Goal: Task Accomplishment & Management: Manage account settings

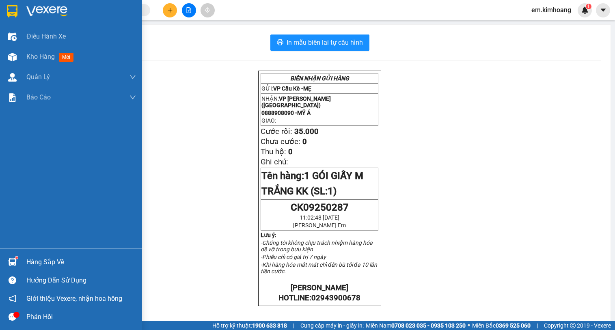
click at [46, 257] on div "Hàng sắp về" at bounding box center [81, 262] width 110 height 12
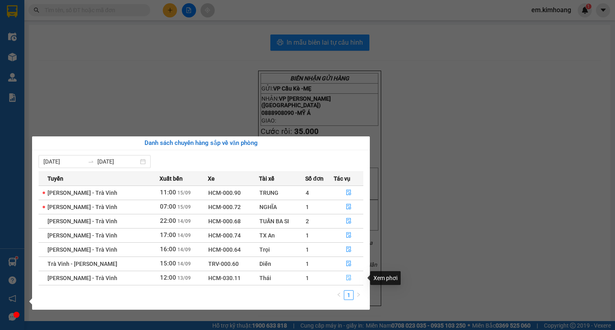
click at [348, 273] on button "button" at bounding box center [348, 277] width 29 height 13
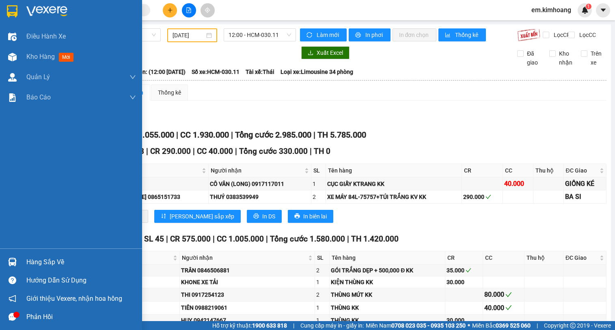
click at [24, 261] on div "Hàng sắp về" at bounding box center [71, 262] width 142 height 18
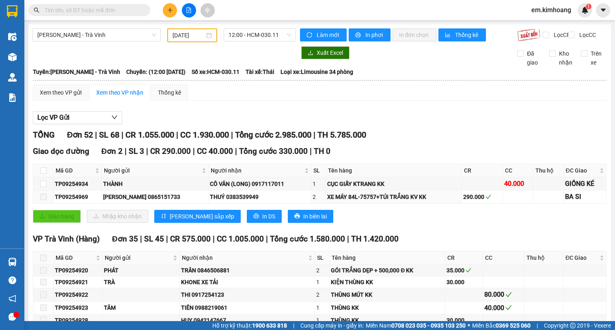
click at [413, 209] on section "Kết quả tìm kiếm ( 0 ) Bộ lọc No Data em.[PERSON_NAME] 1 Điều hành xe Kho hàng …" at bounding box center [307, 165] width 615 height 330
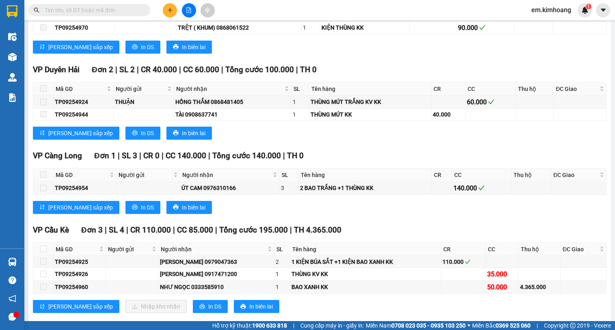
scroll to position [996, 0]
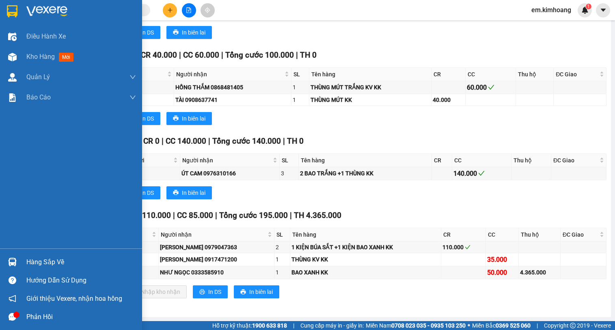
click at [21, 263] on div "Hàng sắp về" at bounding box center [71, 262] width 142 height 18
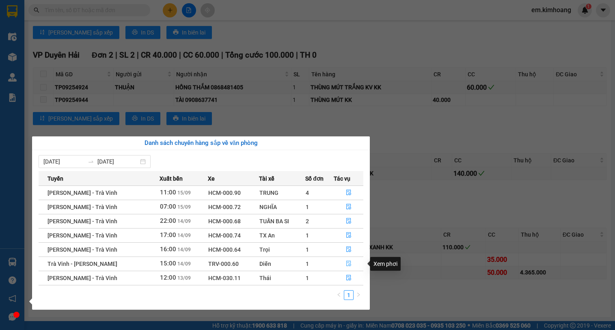
click at [349, 262] on icon "file-done" at bounding box center [349, 264] width 6 height 6
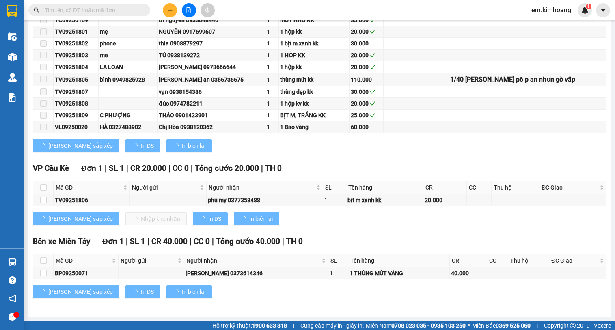
scroll to position [283, 0]
type input "[DATE]"
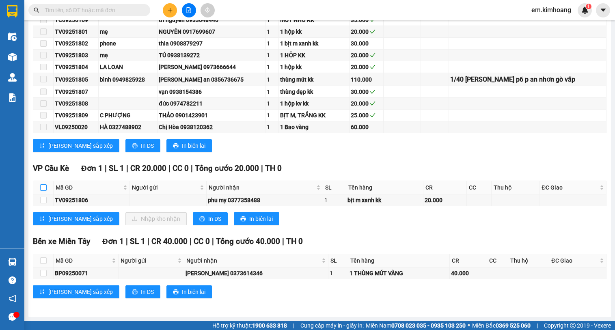
click at [43, 188] on input "checkbox" at bounding box center [43, 187] width 6 height 6
checkbox input "true"
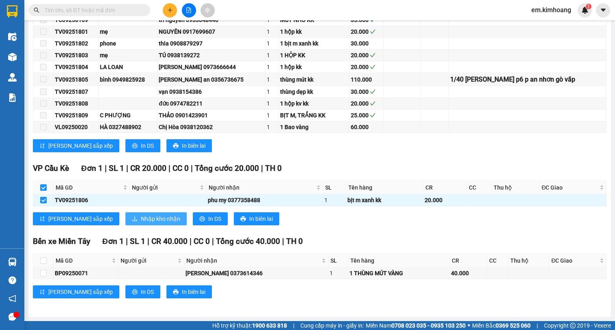
click at [141, 217] on span "Nhập kho nhận" at bounding box center [160, 218] width 39 height 9
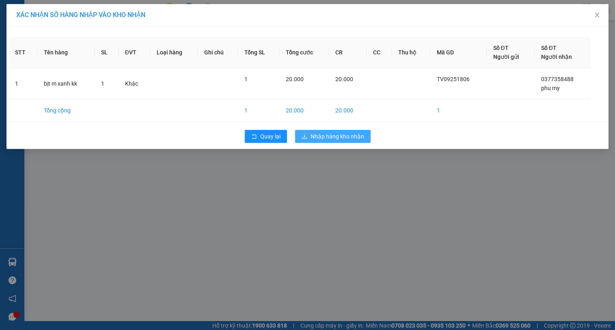
click at [311, 131] on button "Nhập hàng kho nhận" at bounding box center [332, 136] width 75 height 13
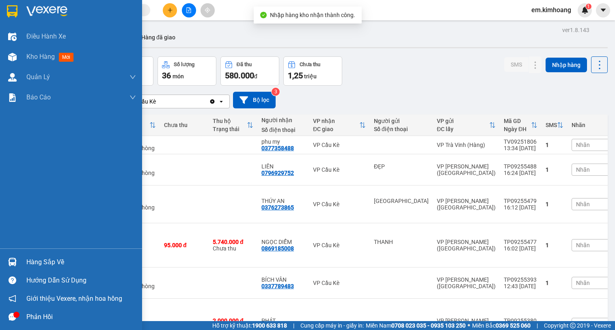
click at [33, 261] on div "Hàng sắp về" at bounding box center [81, 262] width 110 height 12
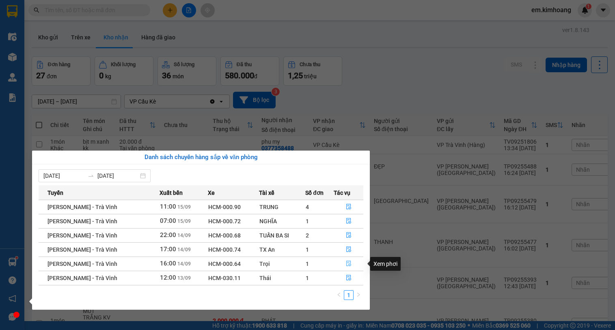
click at [349, 264] on icon "file-done" at bounding box center [349, 264] width 6 height 6
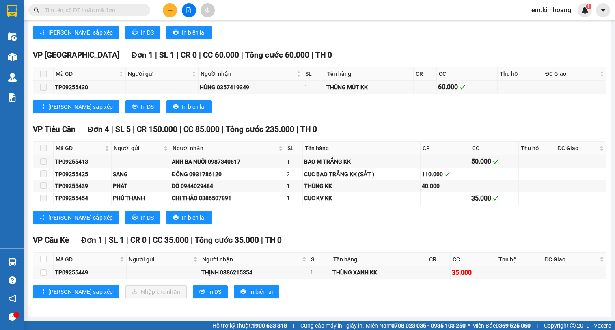
scroll to position [731, 0]
click at [43, 261] on input "checkbox" at bounding box center [43, 259] width 6 height 6
checkbox input "true"
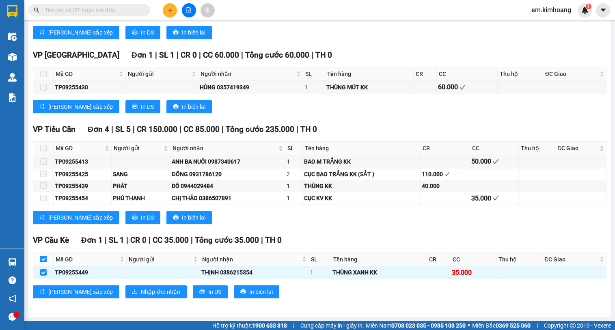
checkbox input "true"
click at [141, 289] on span "Nhập kho nhận" at bounding box center [160, 291] width 39 height 9
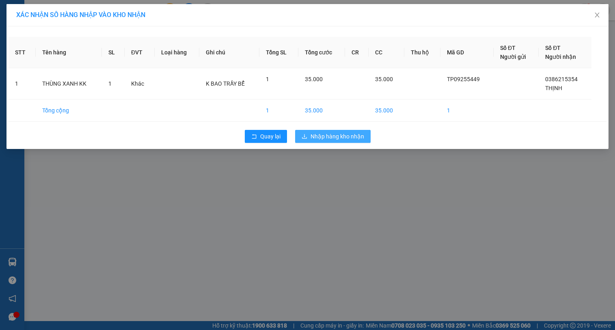
click at [344, 137] on span "Nhập hàng kho nhận" at bounding box center [337, 136] width 54 height 9
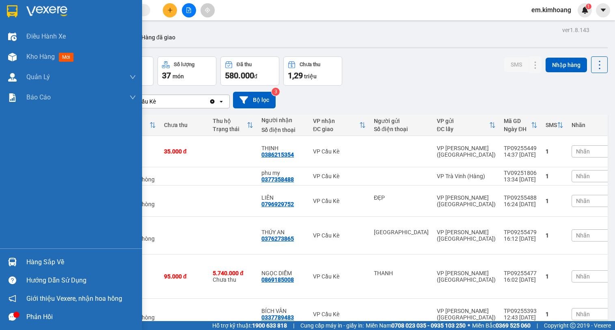
click at [21, 261] on div "Hàng sắp về" at bounding box center [71, 262] width 142 height 18
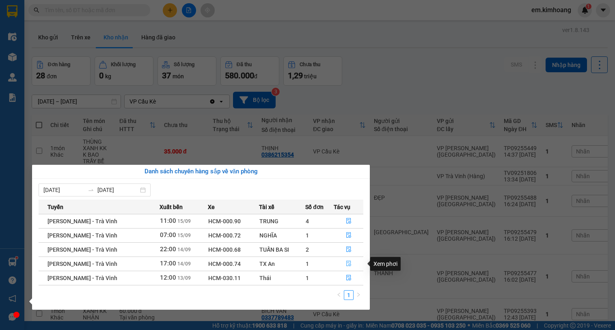
click at [347, 263] on icon "file-done" at bounding box center [349, 264] width 6 height 6
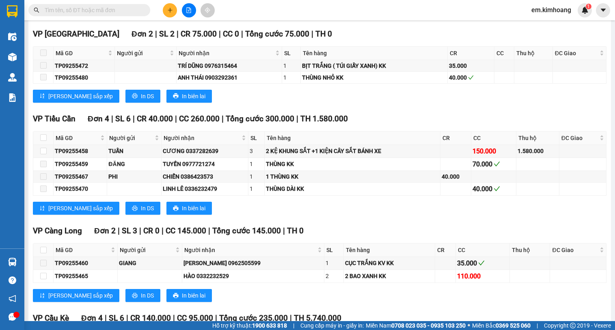
scroll to position [606, 0]
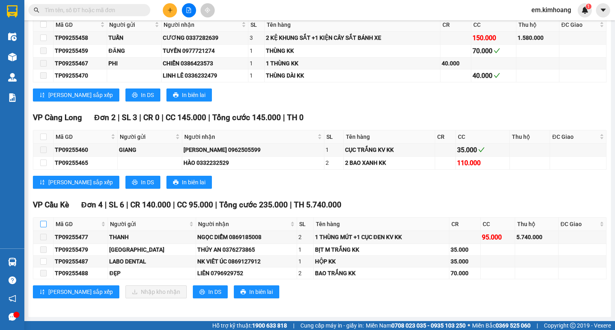
click at [44, 223] on input "checkbox" at bounding box center [43, 224] width 6 height 6
checkbox input "true"
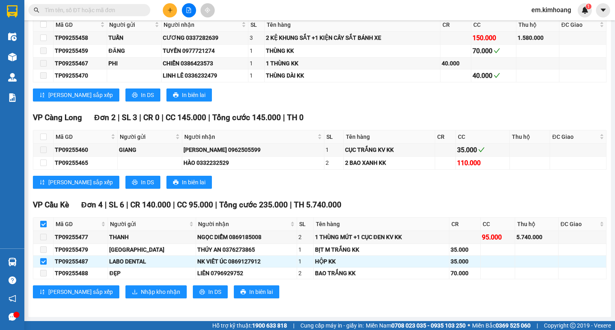
click at [41, 224] on input "checkbox" at bounding box center [43, 224] width 6 height 6
checkbox input "false"
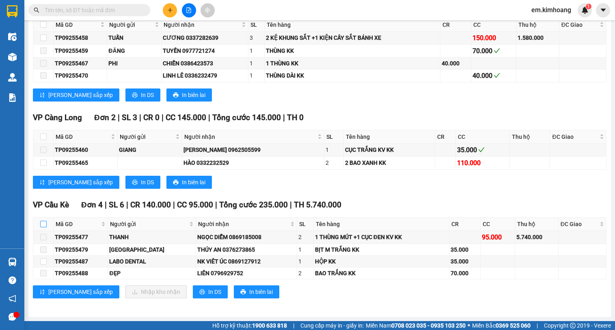
click at [44, 223] on input "checkbox" at bounding box center [43, 224] width 6 height 6
checkbox input "true"
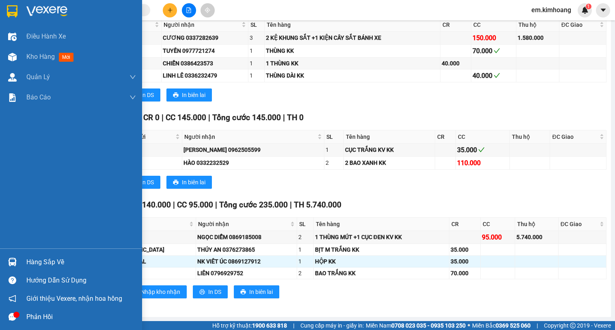
click at [11, 260] on img at bounding box center [12, 262] width 9 height 9
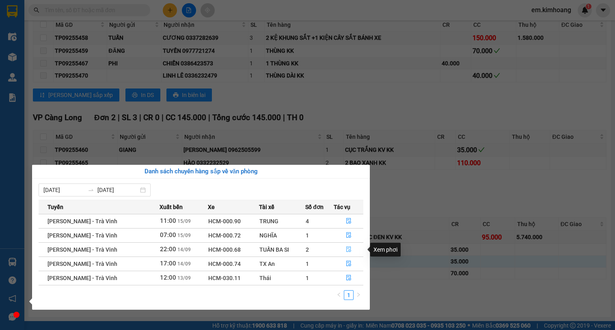
click at [349, 248] on icon "file-done" at bounding box center [349, 249] width 6 height 6
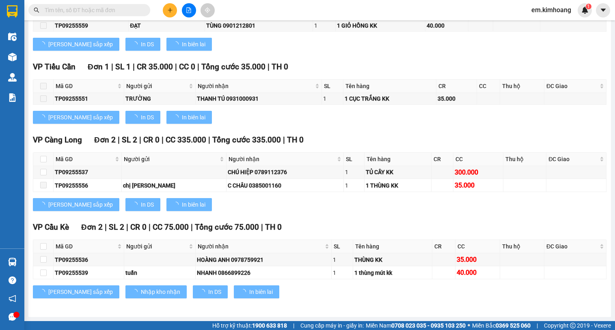
scroll to position [550, 0]
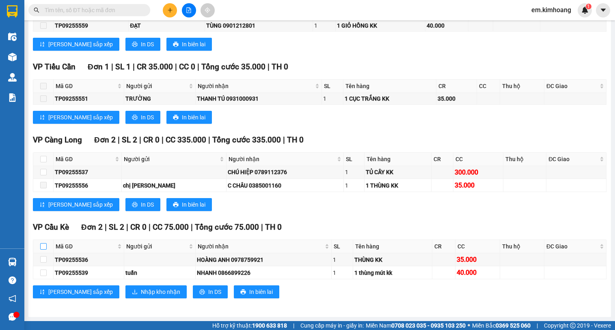
click at [42, 244] on input "checkbox" at bounding box center [43, 246] width 6 height 6
checkbox input "true"
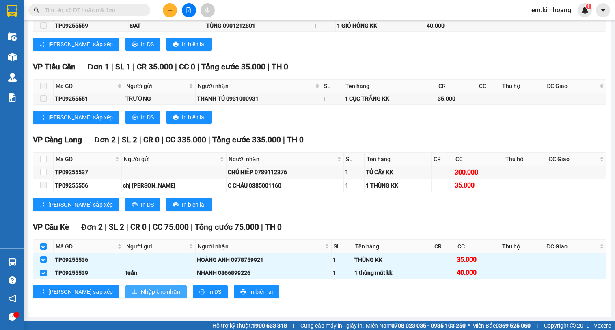
click at [141, 293] on span "Nhập kho nhận" at bounding box center [160, 291] width 39 height 9
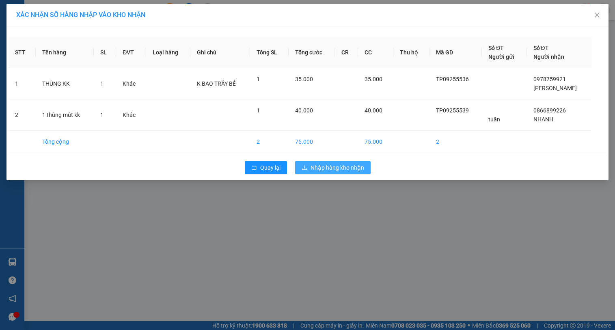
click at [335, 167] on span "Nhập hàng kho nhận" at bounding box center [337, 167] width 54 height 9
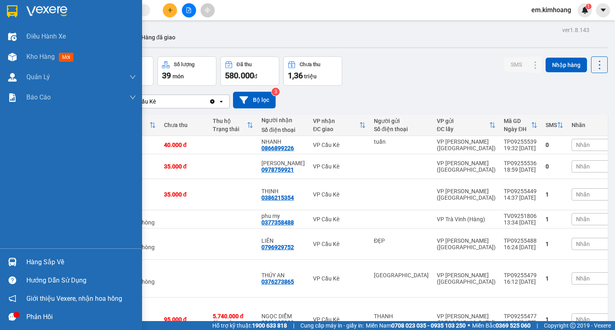
click at [37, 258] on div "Hàng sắp về" at bounding box center [81, 262] width 110 height 12
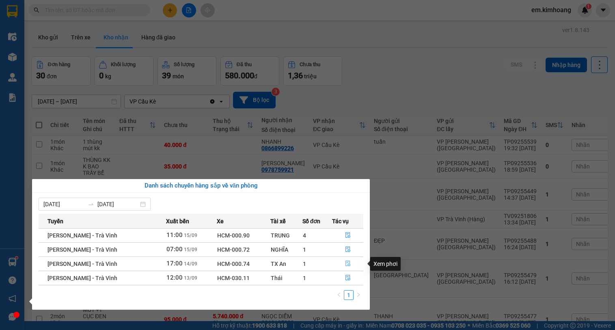
click at [345, 263] on icon "file-done" at bounding box center [348, 264] width 6 height 6
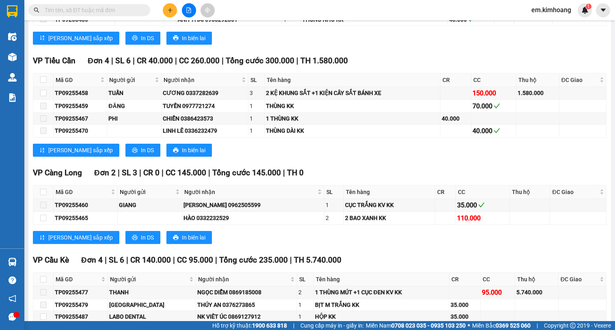
scroll to position [606, 0]
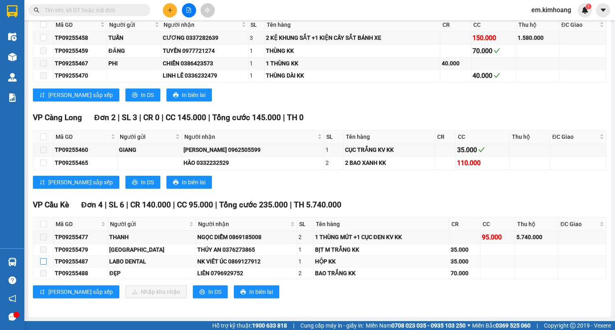
click at [44, 262] on input "checkbox" at bounding box center [43, 261] width 6 height 6
checkbox input "true"
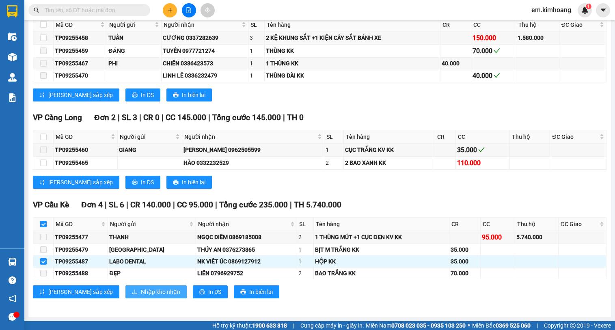
click at [141, 291] on span "Nhập kho nhận" at bounding box center [160, 291] width 39 height 9
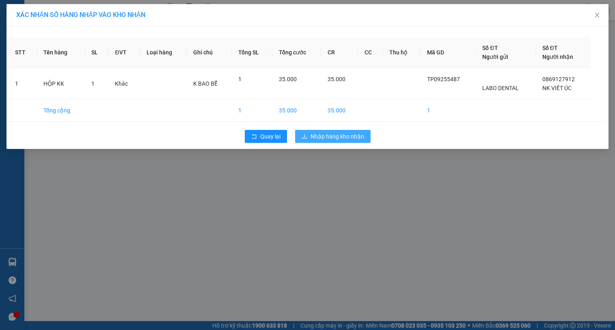
click at [327, 134] on span "Nhập hàng kho nhận" at bounding box center [337, 136] width 54 height 9
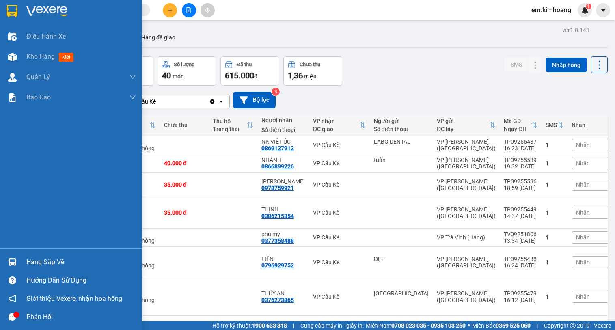
drag, startPoint x: 11, startPoint y: 261, endPoint x: 28, endPoint y: 257, distance: 17.0
click at [11, 261] on img at bounding box center [12, 262] width 9 height 9
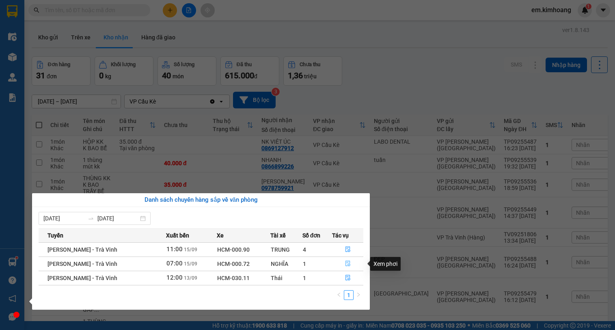
click at [347, 260] on button "button" at bounding box center [347, 263] width 30 height 13
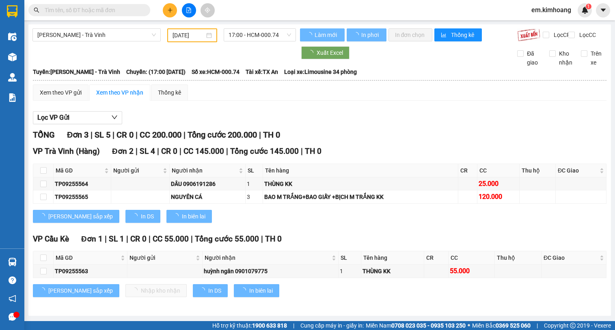
scroll to position [5, 0]
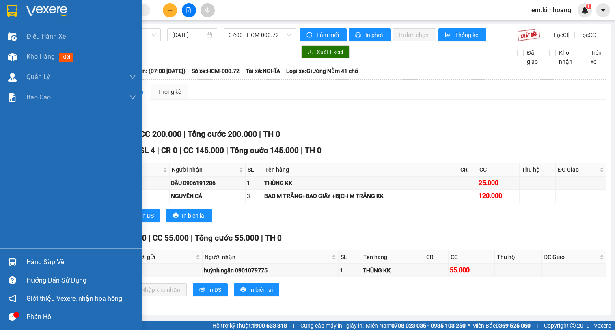
click at [17, 261] on div at bounding box center [12, 262] width 14 height 14
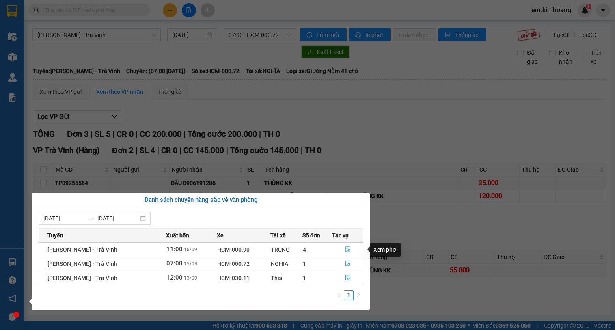
click at [342, 247] on button "button" at bounding box center [347, 249] width 30 height 13
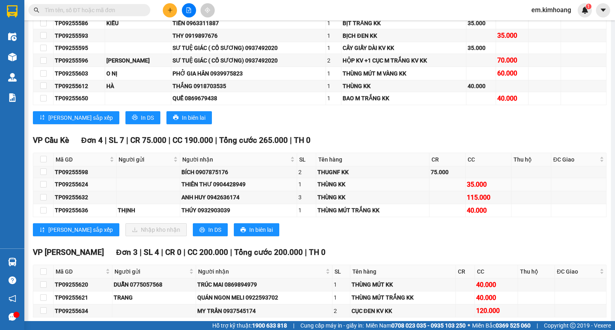
scroll to position [1197, 0]
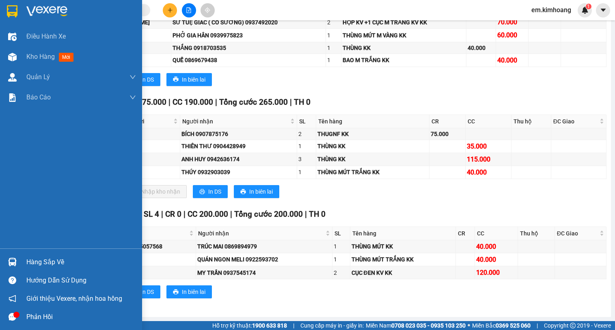
click at [16, 254] on div "Hàng sắp về" at bounding box center [71, 262] width 142 height 18
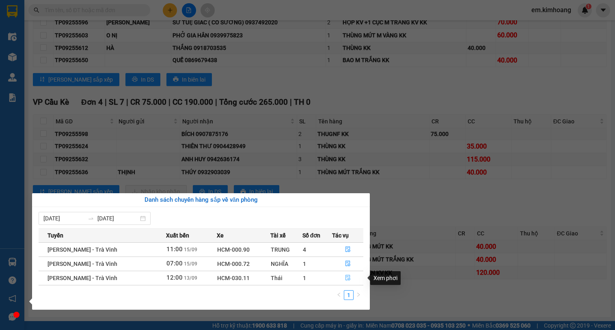
click at [347, 276] on icon "file-done" at bounding box center [347, 278] width 5 height 6
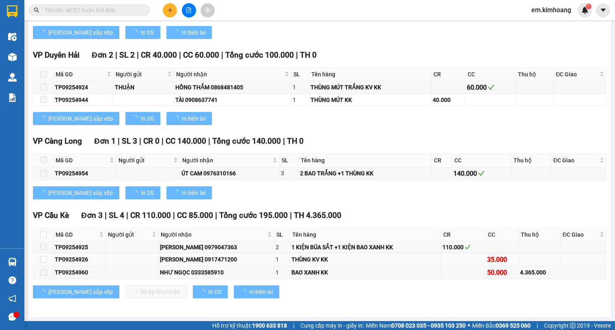
type input "[DATE]"
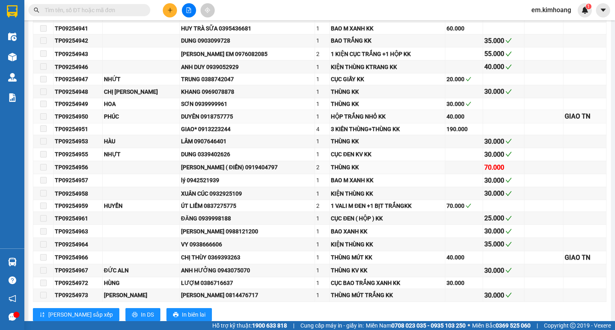
scroll to position [306, 0]
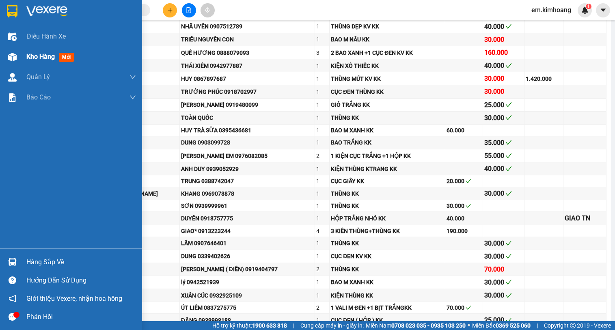
click at [28, 51] on div "Kho hàng mới" at bounding box center [81, 57] width 110 height 20
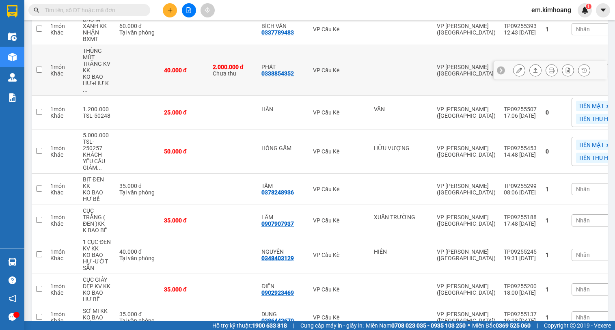
scroll to position [347, 0]
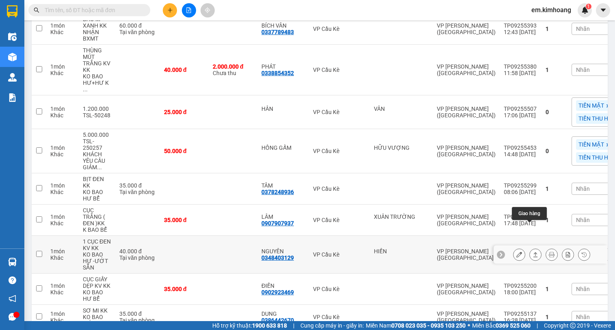
click at [533, 252] on icon at bounding box center [535, 254] width 4 height 5
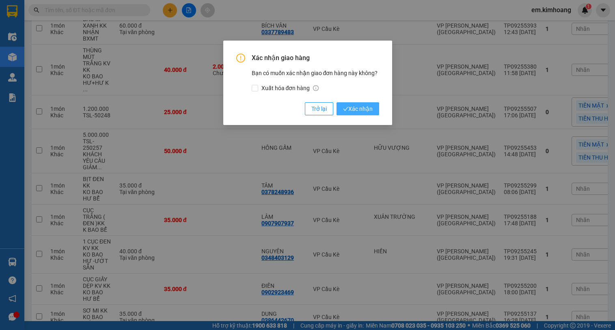
click at [358, 110] on span "Xác nhận" at bounding box center [358, 108] width 30 height 9
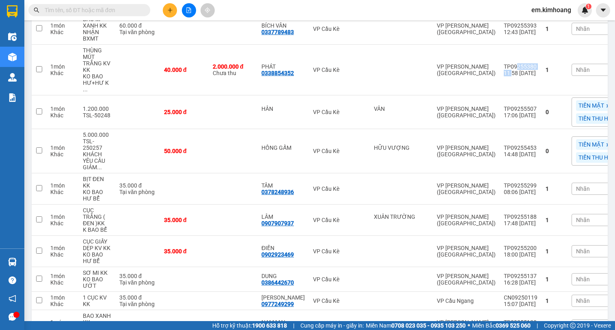
click at [500, 60] on td "TP09255380 11:58 14/09" at bounding box center [521, 70] width 42 height 51
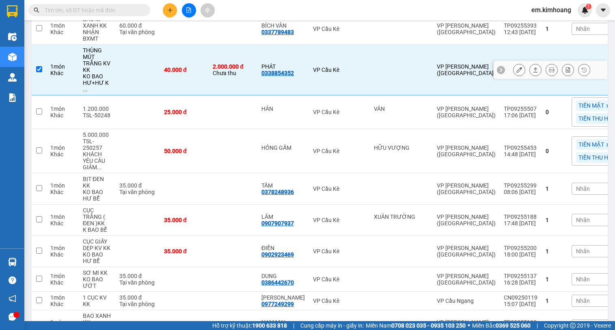
click at [347, 45] on td "VP Cầu Kè" at bounding box center [339, 70] width 61 height 51
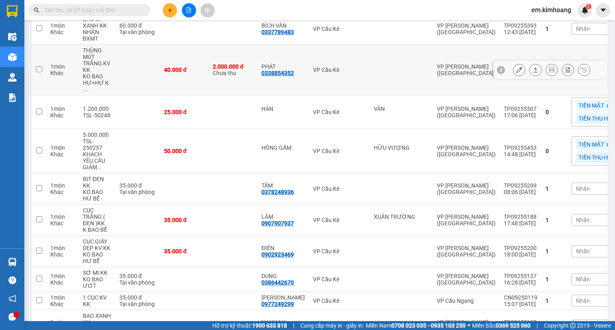
drag, startPoint x: 347, startPoint y: 43, endPoint x: 346, endPoint y: 54, distance: 11.4
click at [346, 54] on td "VP Cầu Kè" at bounding box center [339, 70] width 61 height 51
checkbox input "true"
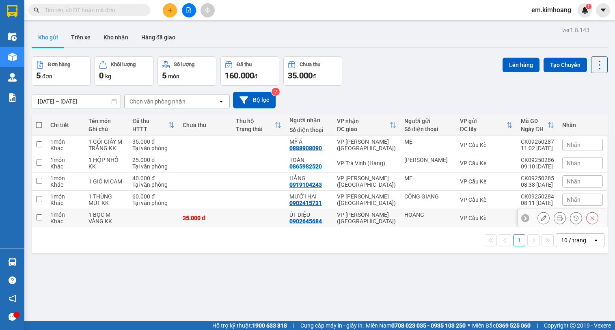
click at [381, 217] on div "VP [PERSON_NAME] ([GEOGRAPHIC_DATA])" at bounding box center [366, 217] width 59 height 13
checkbox input "true"
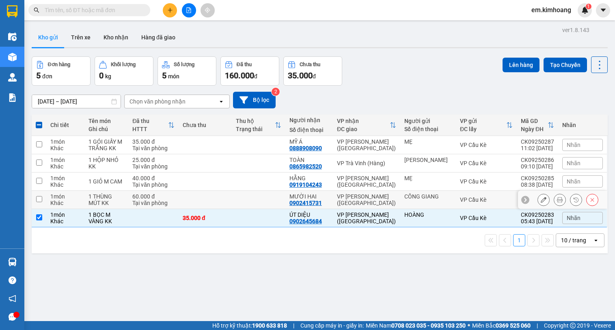
click at [386, 193] on td "VP [PERSON_NAME] ([GEOGRAPHIC_DATA])" at bounding box center [366, 200] width 67 height 18
checkbox input "true"
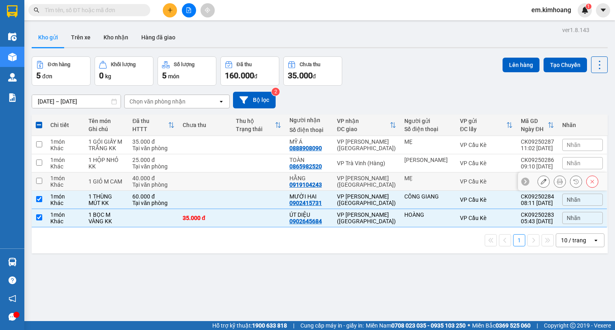
click at [382, 177] on td "VP [PERSON_NAME] ([GEOGRAPHIC_DATA])" at bounding box center [366, 181] width 67 height 18
checkbox input "true"
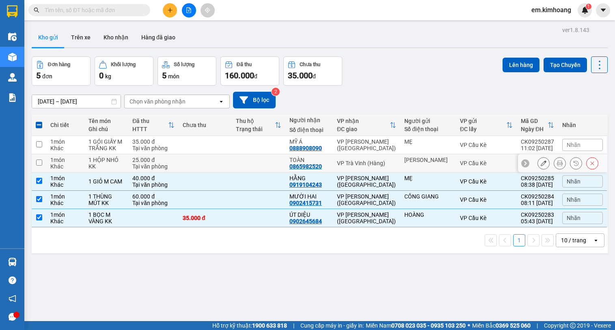
click at [384, 160] on div "VP Trà Vinh (Hàng)" at bounding box center [366, 163] width 59 height 6
checkbox input "true"
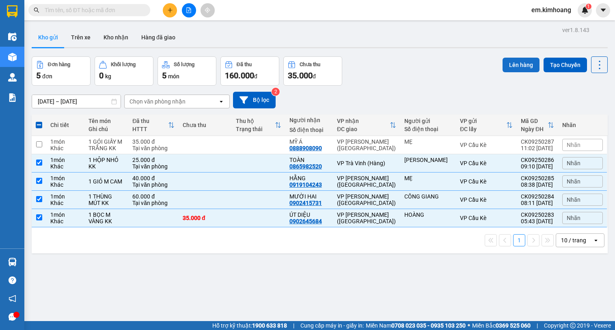
click at [515, 62] on button "Lên hàng" at bounding box center [520, 65] width 37 height 15
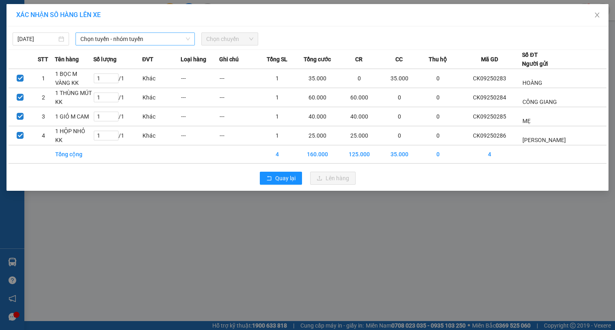
drag, startPoint x: 122, startPoint y: 37, endPoint x: 125, endPoint y: 47, distance: 10.3
click at [123, 37] on span "Chọn tuyến - nhóm tuyến" at bounding box center [135, 39] width 110 height 12
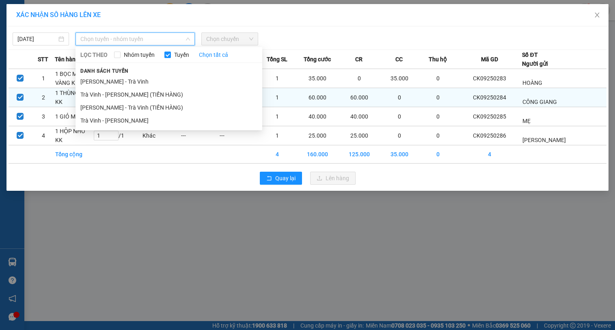
drag, startPoint x: 158, startPoint y: 123, endPoint x: 180, endPoint y: 100, distance: 31.6
click at [158, 123] on li "Trà Vinh - [PERSON_NAME]" at bounding box center [168, 120] width 187 height 13
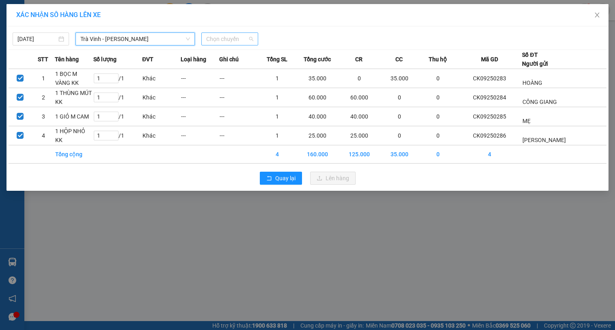
click at [218, 40] on span "Chọn chuyến" at bounding box center [229, 39] width 47 height 12
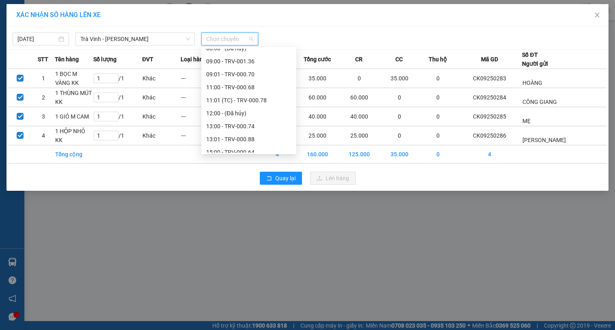
scroll to position [243, 0]
click at [259, 89] on div "11:00 - TRV-000.68" at bounding box center [248, 84] width 95 height 13
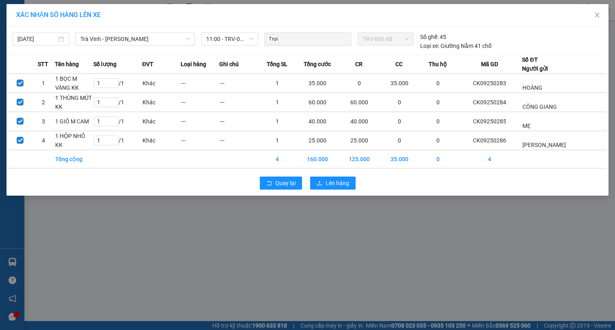
click at [332, 189] on div "Quay lại Lên hàng" at bounding box center [308, 182] width 598 height 21
click at [347, 183] on span "Lên hàng" at bounding box center [337, 183] width 24 height 9
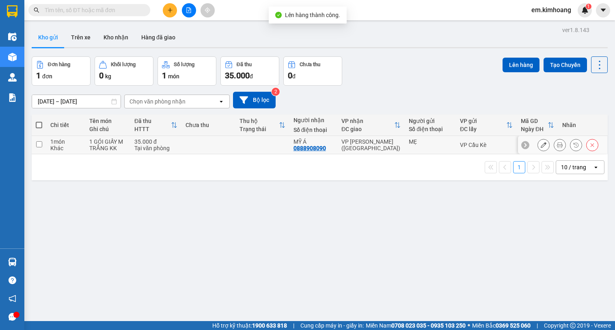
click at [42, 142] on td at bounding box center [39, 145] width 15 height 18
checkbox input "true"
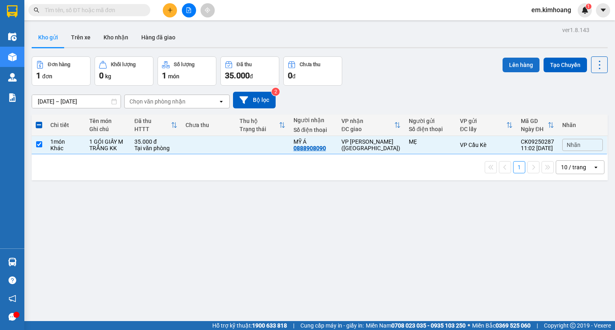
click at [514, 64] on button "Lên hàng" at bounding box center [520, 65] width 37 height 15
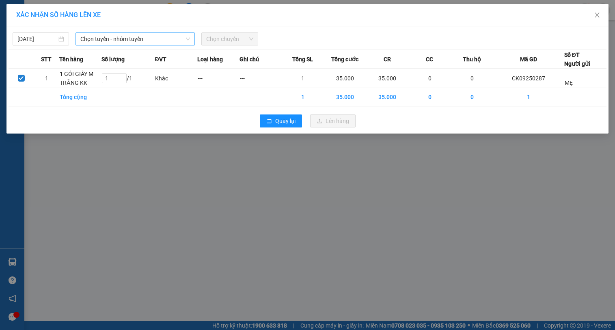
click at [138, 39] on span "Chọn tuyến - nhóm tuyến" at bounding box center [135, 39] width 110 height 12
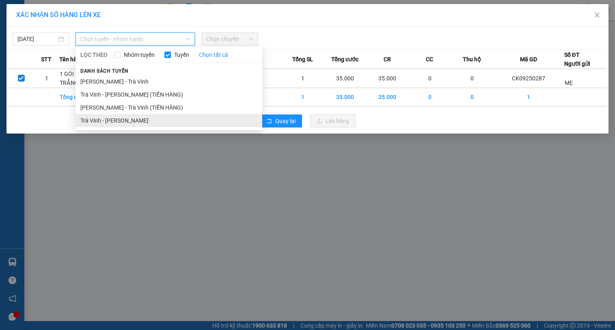
click at [161, 115] on li "Trà Vinh - [PERSON_NAME]" at bounding box center [168, 120] width 187 height 13
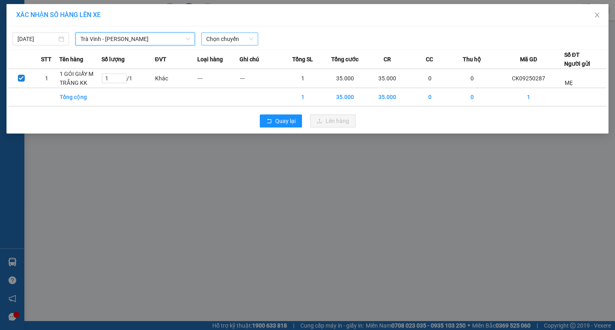
click at [223, 40] on span "Chọn chuyến" at bounding box center [229, 39] width 47 height 12
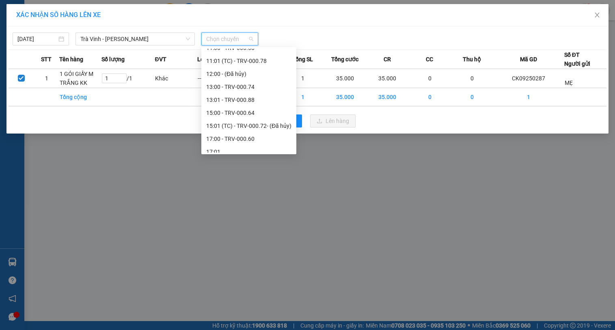
scroll to position [284, 0]
click at [274, 95] on div "13:01 - TRV-000.88" at bounding box center [248, 95] width 85 height 9
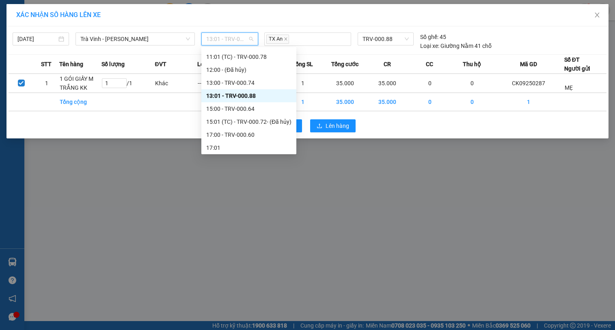
click at [239, 39] on span "13:01 - TRV-000.88" at bounding box center [229, 39] width 47 height 12
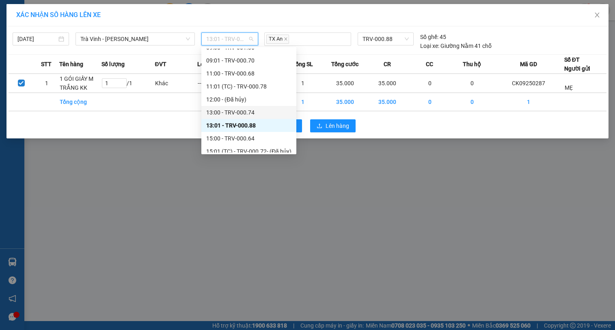
scroll to position [243, 0]
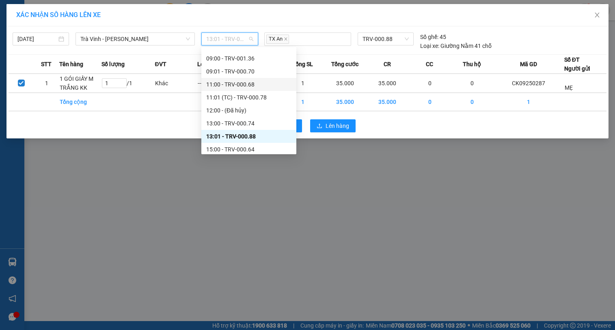
click at [274, 87] on div "11:00 - TRV-000.68" at bounding box center [248, 84] width 85 height 9
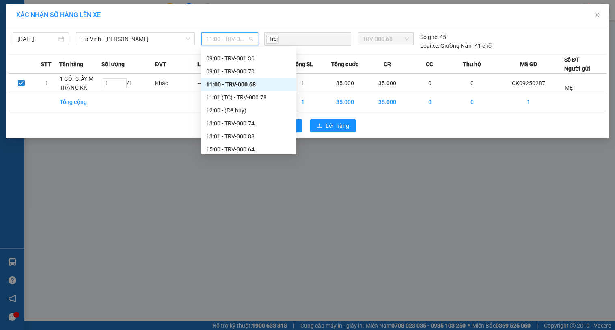
click at [243, 39] on span "11:00 - TRV-000.68" at bounding box center [229, 39] width 47 height 12
click at [254, 122] on div "13:00 - TRV-000.74" at bounding box center [248, 123] width 85 height 9
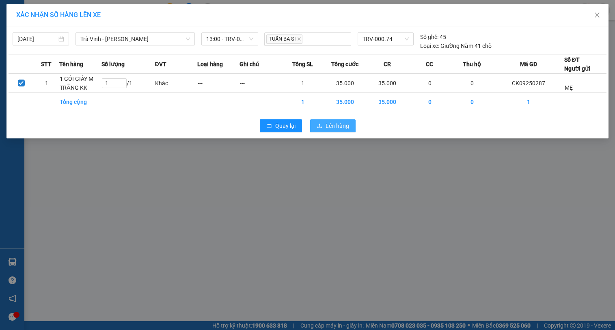
click at [338, 125] on span "Lên hàng" at bounding box center [337, 125] width 24 height 9
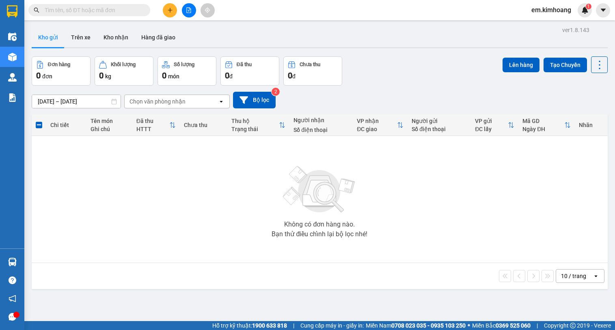
click at [392, 221] on div "Không có đơn hàng nào. Bạn thử điều chỉnh lại bộ lọc nhé!" at bounding box center [320, 199] width 568 height 122
click at [168, 7] on button at bounding box center [170, 10] width 14 height 14
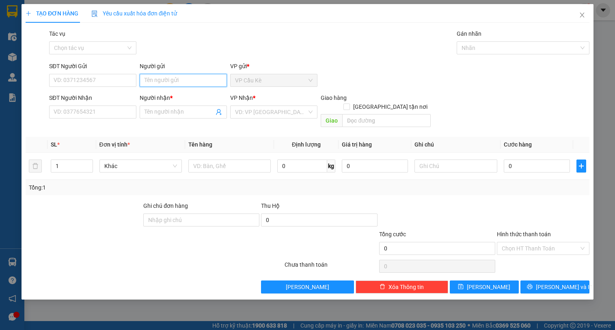
click at [191, 82] on input "Người gửi" at bounding box center [183, 80] width 87 height 13
click at [160, 84] on input "Người gửi" at bounding box center [183, 80] width 87 height 13
click at [161, 82] on input "Người gửi" at bounding box center [183, 80] width 87 height 13
type input "[PERSON_NAME]"
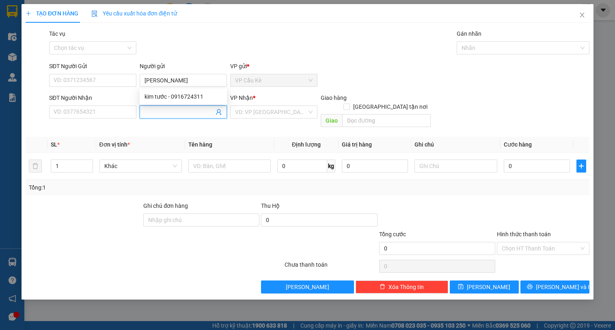
click at [172, 114] on input "Người nhận *" at bounding box center [178, 112] width 69 height 9
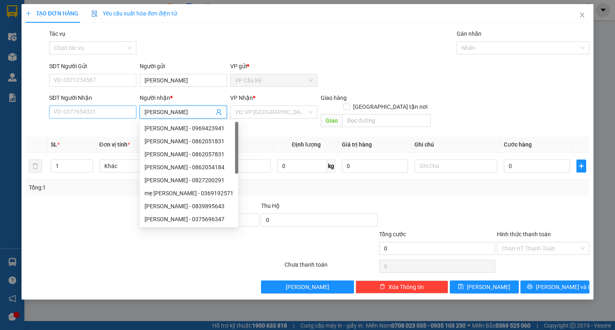
type input "[PERSON_NAME]"
click at [78, 112] on input "SĐT Người Nhận" at bounding box center [92, 111] width 87 height 13
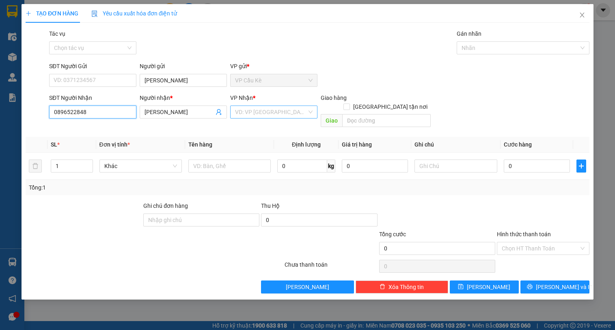
type input "0896522848"
click at [241, 113] on input "search" at bounding box center [271, 112] width 72 height 12
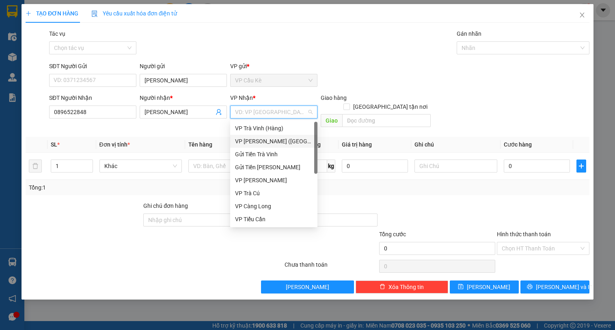
click at [249, 140] on div "VP [PERSON_NAME] ([GEOGRAPHIC_DATA])" at bounding box center [274, 141] width 78 height 9
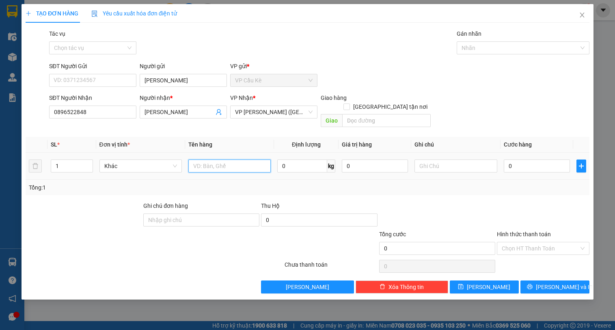
click at [226, 159] on input "text" at bounding box center [229, 165] width 82 height 13
type input "THÙNG GIẤY"
click at [509, 159] on input "0" at bounding box center [537, 165] width 66 height 13
type input "3"
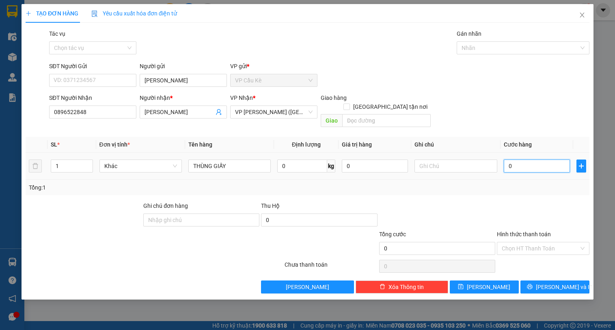
type input "3"
type input "35"
type input "35.000"
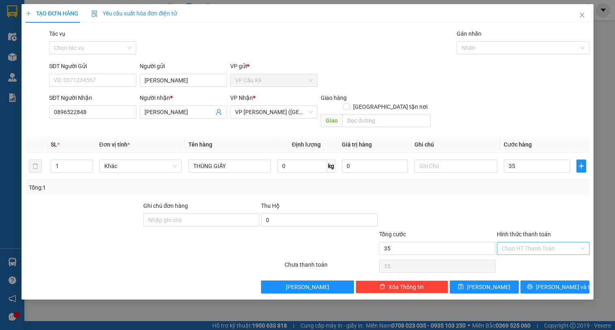
type input "35.000"
click at [513, 242] on input "Hình thức thanh toán" at bounding box center [540, 248] width 77 height 12
click at [546, 280] on button "[PERSON_NAME] và In" at bounding box center [554, 286] width 69 height 13
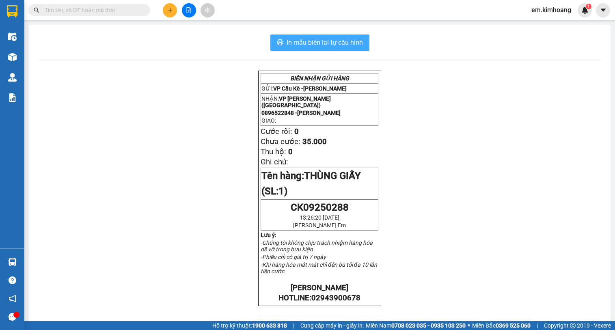
click at [343, 47] on span "In mẫu biên lai tự cấu hình" at bounding box center [324, 42] width 76 height 10
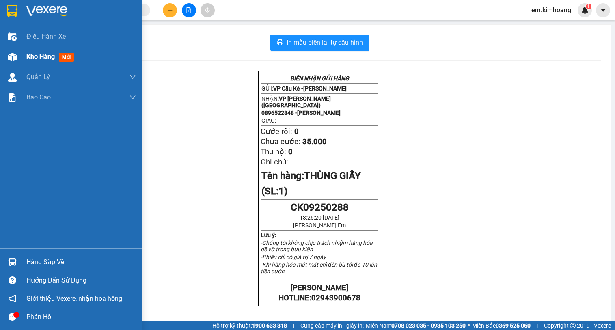
click at [40, 61] on div "Kho hàng mới" at bounding box center [51, 57] width 51 height 10
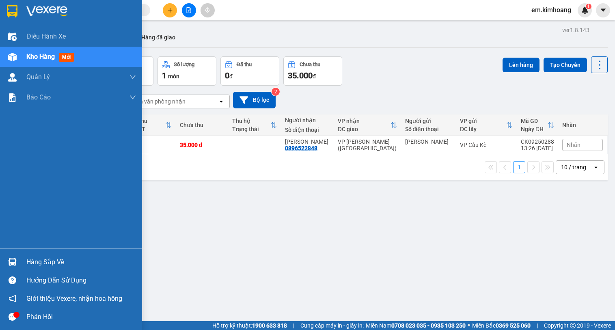
click at [19, 258] on div "Hàng sắp về" at bounding box center [71, 262] width 142 height 18
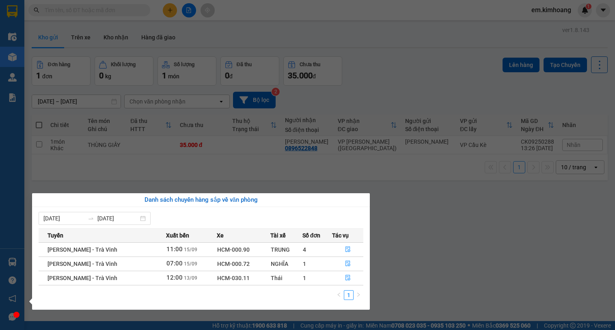
click at [111, 140] on section "Kết quả tìm kiếm ( 0 ) Bộ lọc No Data em.[PERSON_NAME] 1 Điều hành xe Kho hàng …" at bounding box center [307, 165] width 615 height 330
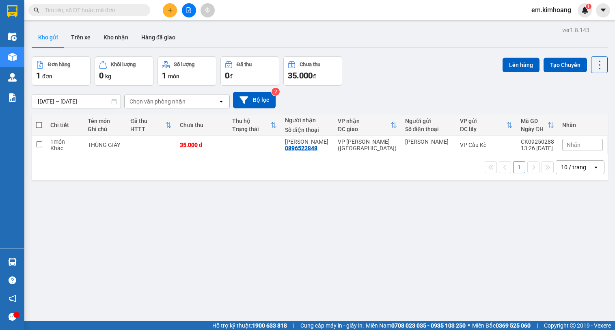
click at [38, 122] on span at bounding box center [39, 125] width 6 height 6
click at [39, 121] on input "checkbox" at bounding box center [39, 121] width 0 height 0
checkbox input "true"
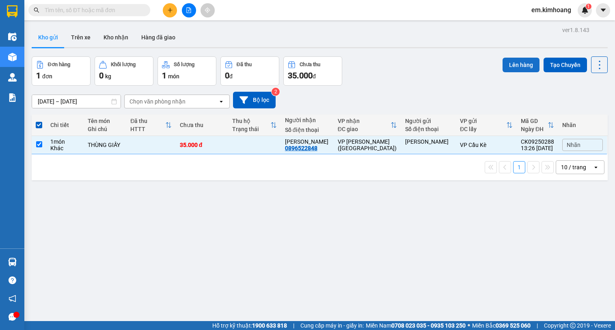
click at [510, 67] on button "Lên hàng" at bounding box center [520, 65] width 37 height 15
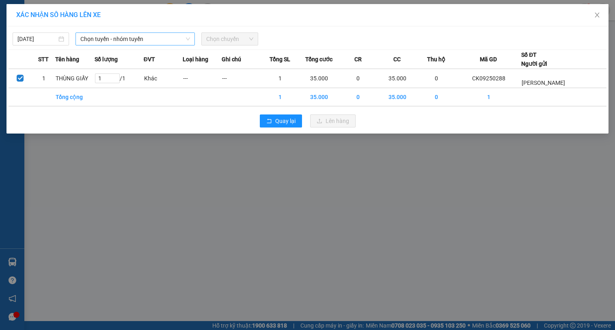
drag, startPoint x: 90, startPoint y: 39, endPoint x: 91, endPoint y: 45, distance: 6.1
click at [91, 45] on span "Chọn tuyến - nhóm tuyến" at bounding box center [135, 39] width 110 height 12
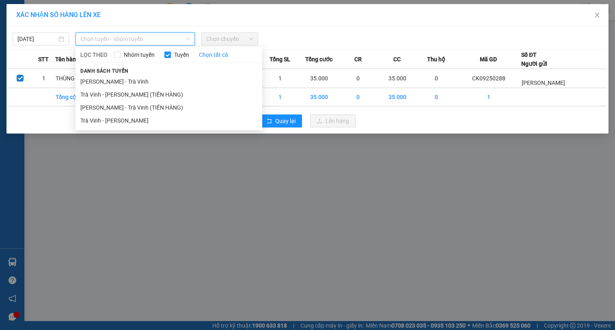
drag, startPoint x: 137, startPoint y: 120, endPoint x: 147, endPoint y: 116, distance: 11.1
click at [144, 118] on li "Trà Vinh - [PERSON_NAME]" at bounding box center [168, 120] width 187 height 13
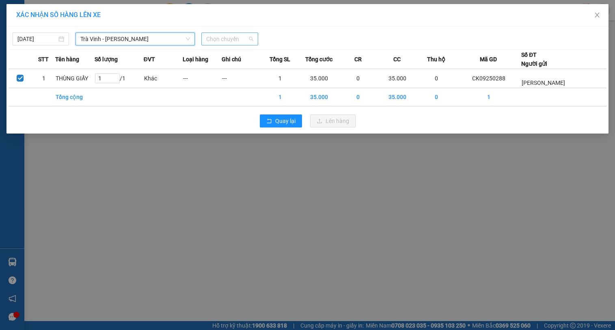
click at [213, 39] on span "Chọn chuyến" at bounding box center [229, 39] width 47 height 12
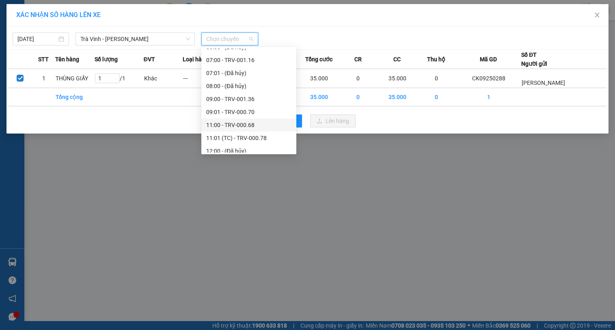
scroll to position [284, 0]
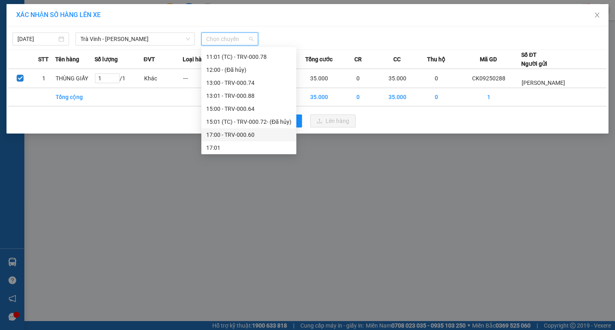
click at [245, 139] on div "17:00 - TRV-000.60" at bounding box center [248, 134] width 95 height 13
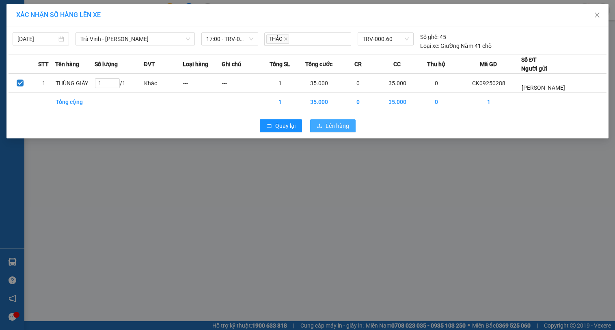
click at [323, 124] on button "Lên hàng" at bounding box center [332, 125] width 45 height 13
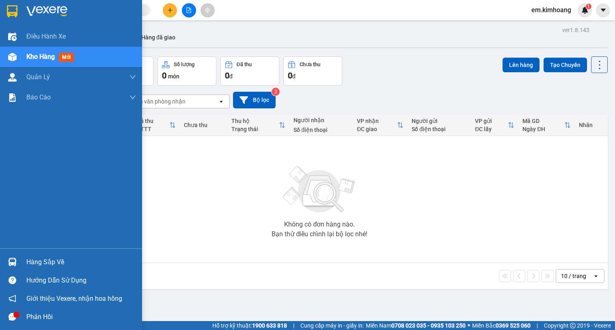
click at [43, 260] on div "Hàng sắp về" at bounding box center [81, 262] width 110 height 12
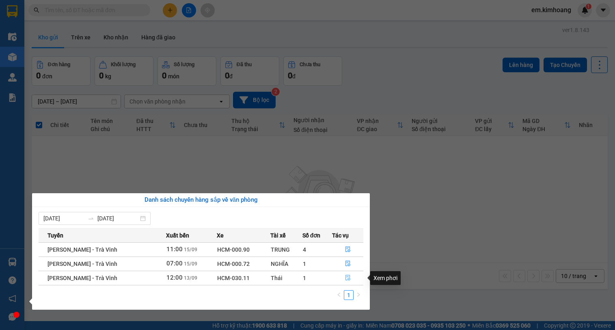
click at [347, 277] on icon "file-done" at bounding box center [348, 278] width 6 height 6
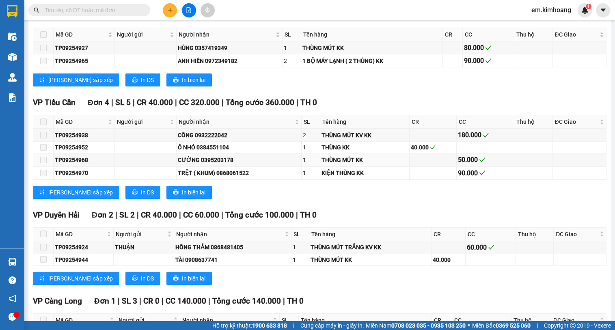
scroll to position [996, 0]
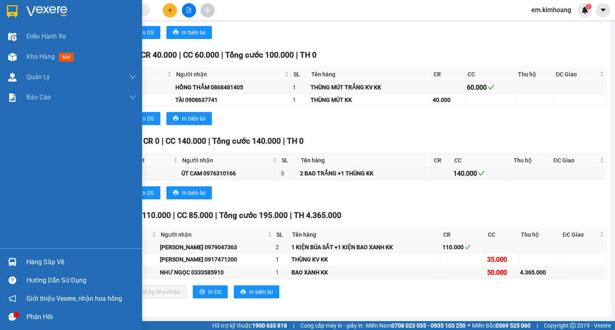
click at [71, 258] on div "Hàng sắp về" at bounding box center [81, 262] width 110 height 12
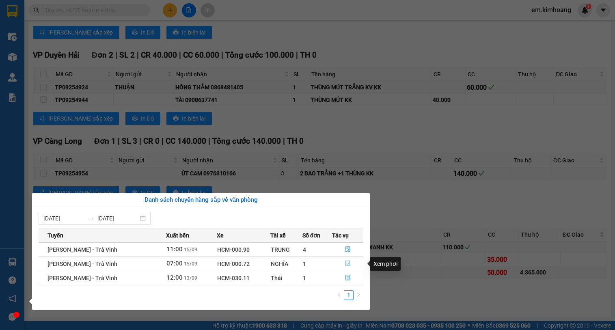
click at [346, 262] on icon "file-done" at bounding box center [348, 264] width 6 height 6
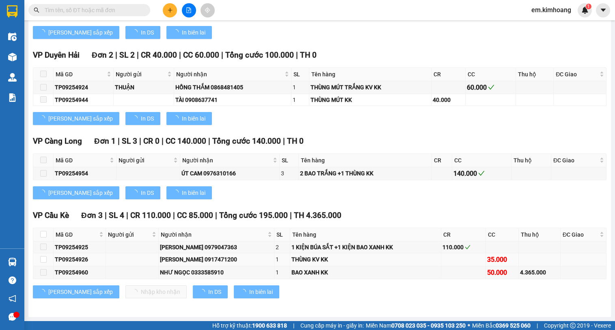
type input "[DATE]"
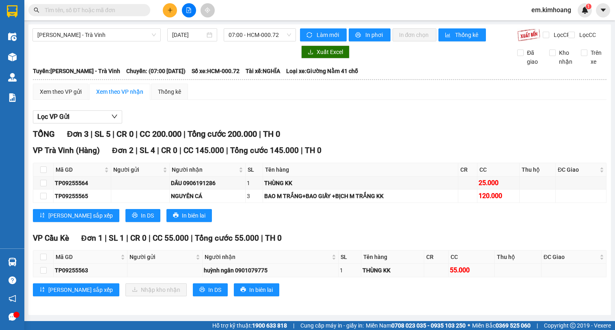
scroll to position [5, 0]
click at [42, 257] on input "checkbox" at bounding box center [43, 257] width 6 height 6
checkbox input "true"
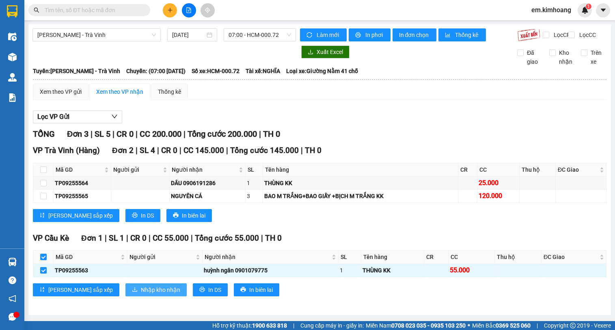
click at [141, 289] on span "Nhập kho nhận" at bounding box center [160, 289] width 39 height 9
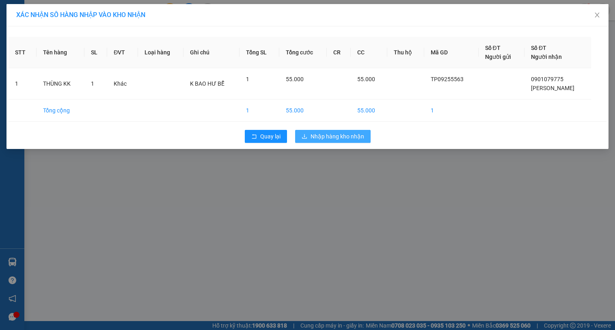
click at [334, 133] on span "Nhập hàng kho nhận" at bounding box center [337, 136] width 54 height 9
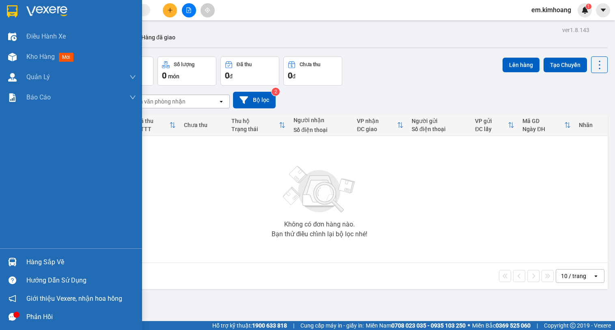
click at [43, 260] on div "Hàng sắp về" at bounding box center [81, 262] width 110 height 12
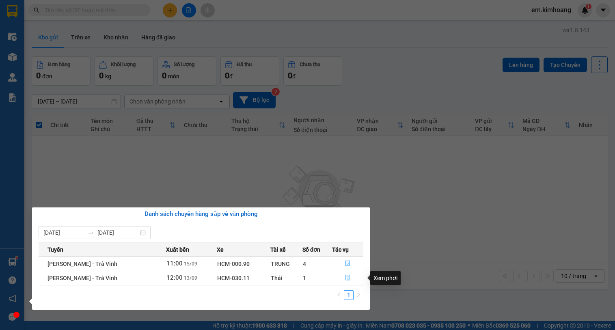
click at [345, 275] on icon "file-done" at bounding box center [348, 278] width 6 height 6
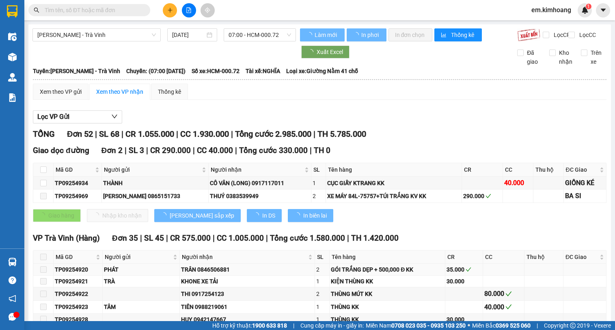
type input "[DATE]"
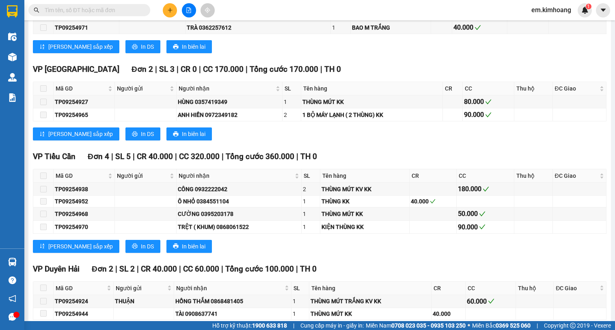
scroll to position [996, 0]
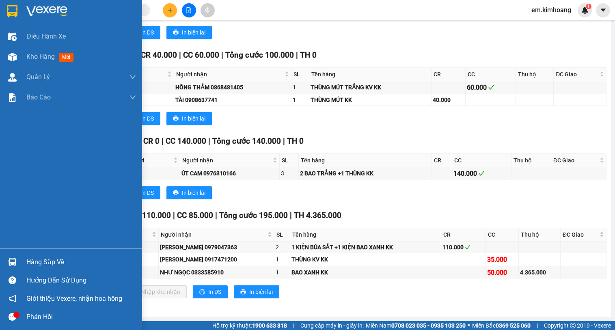
click at [41, 258] on div "Hàng sắp về" at bounding box center [81, 262] width 110 height 12
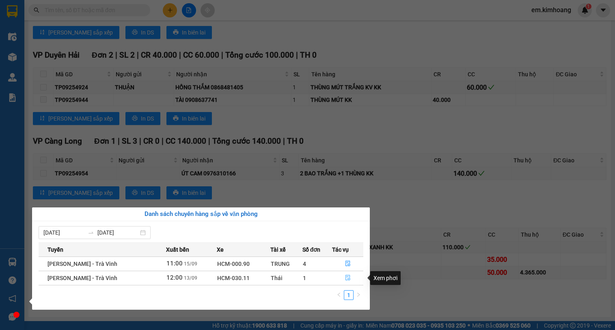
click at [347, 275] on icon "file-done" at bounding box center [348, 278] width 6 height 6
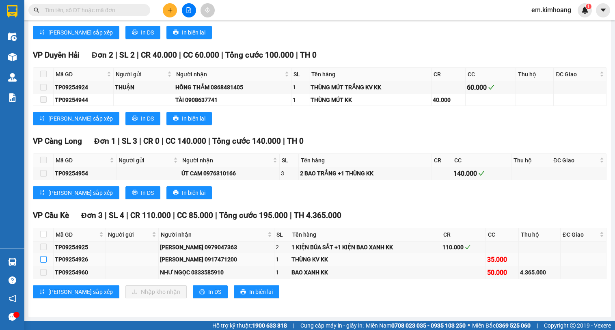
click at [44, 259] on input "checkbox" at bounding box center [43, 259] width 6 height 6
checkbox input "true"
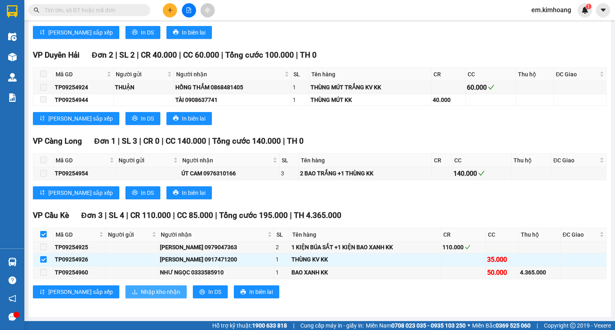
click at [141, 289] on span "Nhập kho nhận" at bounding box center [160, 291] width 39 height 9
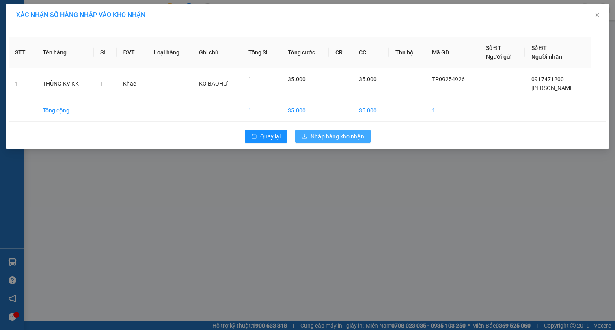
click at [331, 135] on span "Nhập hàng kho nhận" at bounding box center [337, 136] width 54 height 9
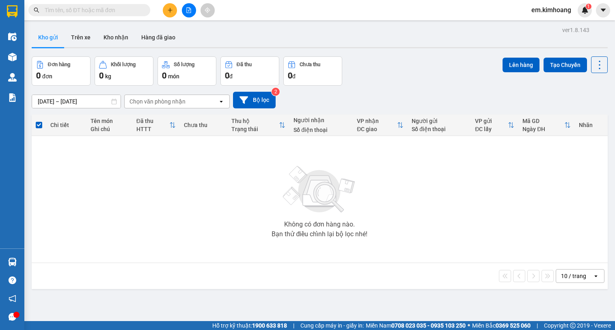
click at [37, 262] on td "Không có đơn hàng nào. Bạn thử điều chỉnh lại bộ lọc nhé!" at bounding box center [320, 199] width 576 height 127
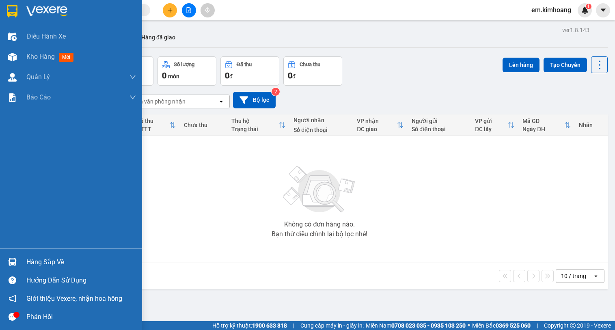
click at [42, 260] on div "Hàng sắp về" at bounding box center [81, 262] width 110 height 12
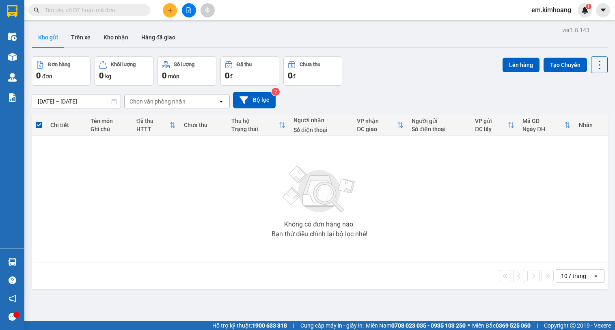
click at [433, 202] on section "Kết quả tìm kiếm ( 0 ) Bộ lọc No Data em.[PERSON_NAME] 1 Điều hành xe Kho hàng …" at bounding box center [307, 165] width 615 height 330
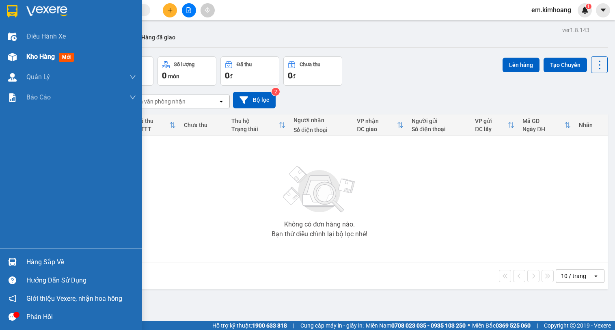
click at [32, 47] on div "Kho hàng mới" at bounding box center [81, 57] width 110 height 20
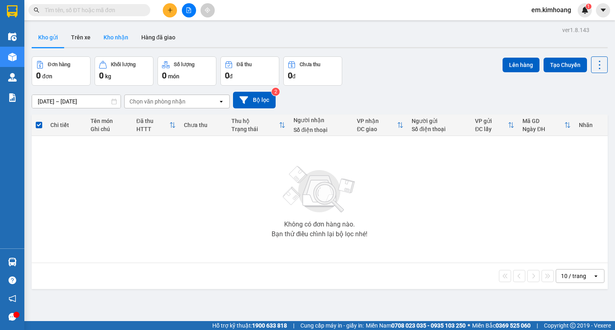
click at [117, 41] on button "Kho nhận" at bounding box center [116, 37] width 38 height 19
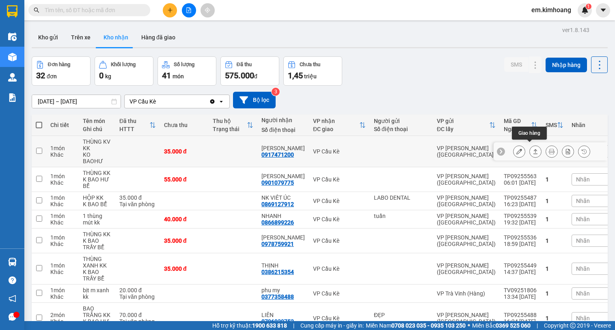
click at [532, 149] on icon at bounding box center [535, 152] width 6 height 6
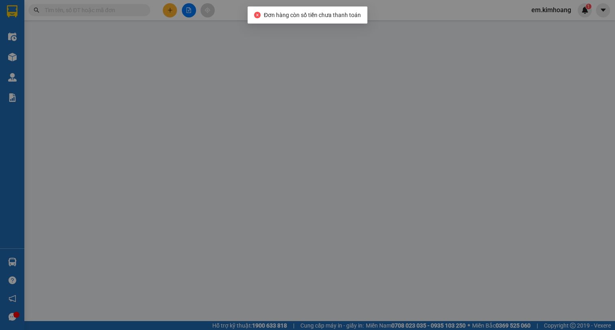
type input "0917471200"
type input "[PERSON_NAME]"
type input "35.000"
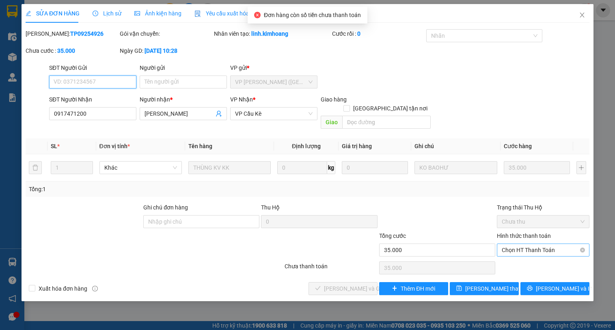
click at [528, 244] on span "Chọn HT Thanh Toán" at bounding box center [543, 250] width 83 height 12
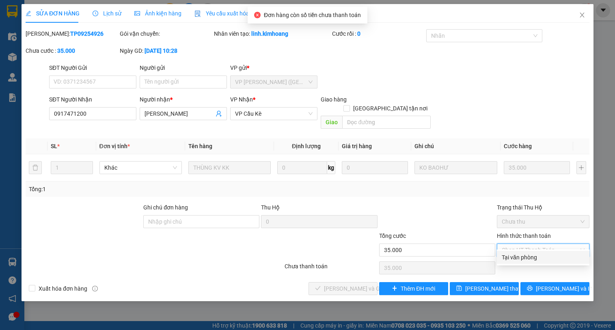
click at [534, 256] on div "Tại văn phòng" at bounding box center [543, 257] width 83 height 9
type input "0"
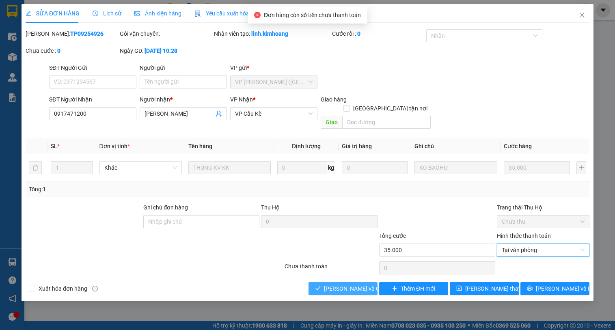
click at [351, 284] on span "[PERSON_NAME] và Giao hàng" at bounding box center [363, 288] width 78 height 9
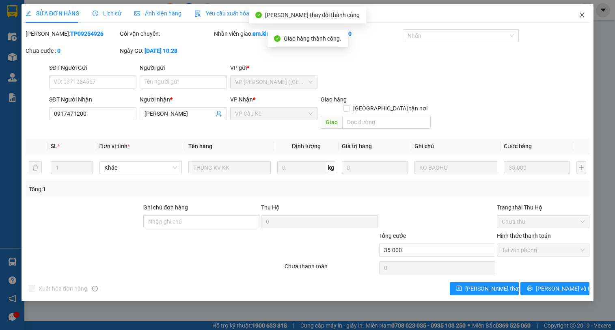
click at [581, 14] on icon "close" at bounding box center [582, 15] width 6 height 6
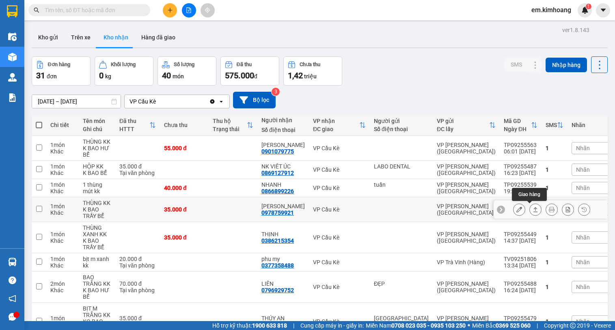
click at [532, 208] on icon at bounding box center [535, 210] width 6 height 6
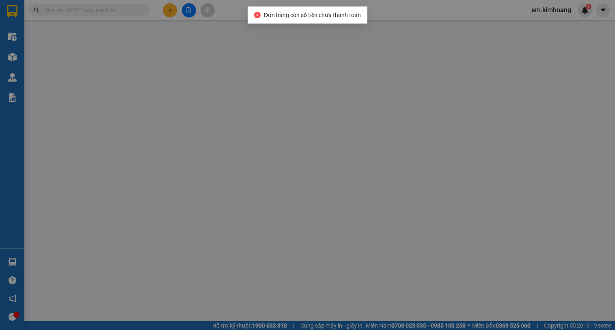
type input "0978759921"
type input "[PERSON_NAME]"
type input "35.000"
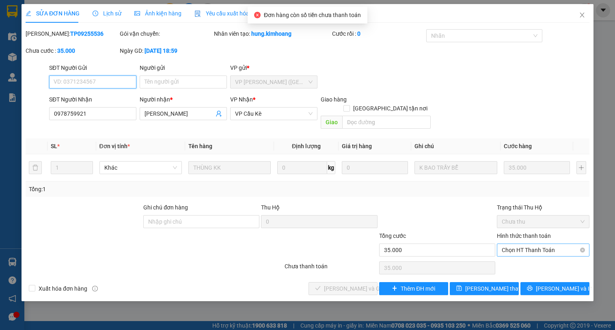
click at [538, 244] on span "Chọn HT Thanh Toán" at bounding box center [543, 250] width 83 height 12
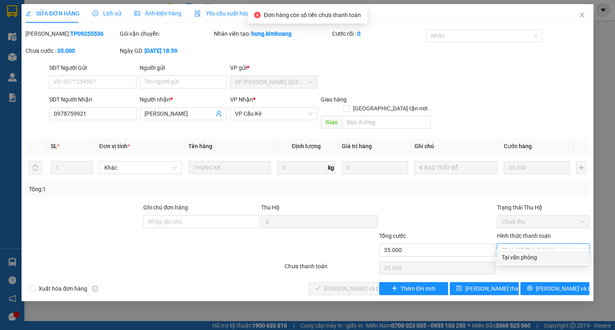
click at [542, 255] on div "Tại văn phòng" at bounding box center [543, 257] width 83 height 9
type input "0"
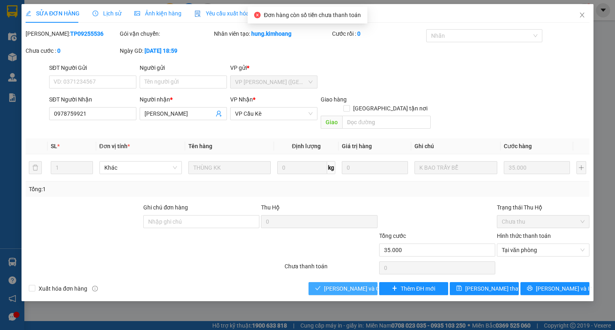
click at [357, 284] on span "[PERSON_NAME] và Giao hàng" at bounding box center [363, 288] width 78 height 9
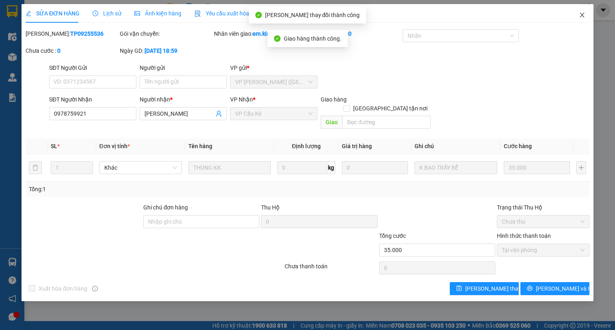
click at [578, 16] on span "Close" at bounding box center [582, 15] width 23 height 23
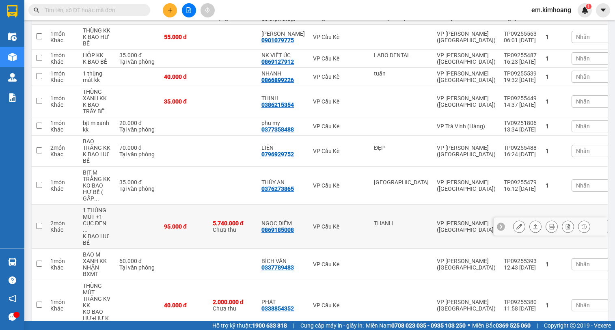
scroll to position [162, 0]
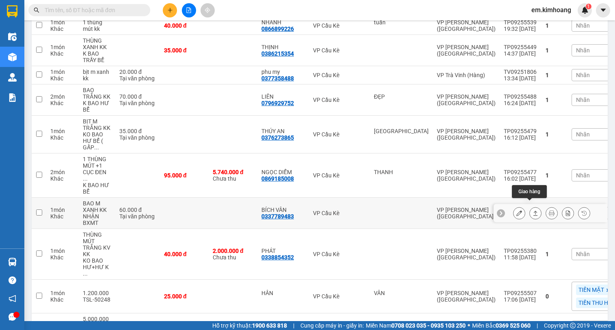
click at [530, 206] on button at bounding box center [535, 213] width 11 height 14
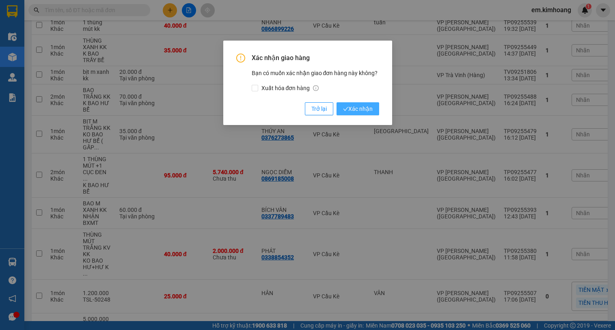
click at [346, 104] on button "Xác nhận" at bounding box center [357, 108] width 43 height 13
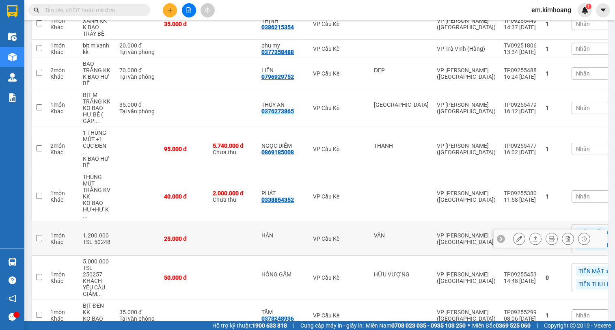
scroll to position [243, 0]
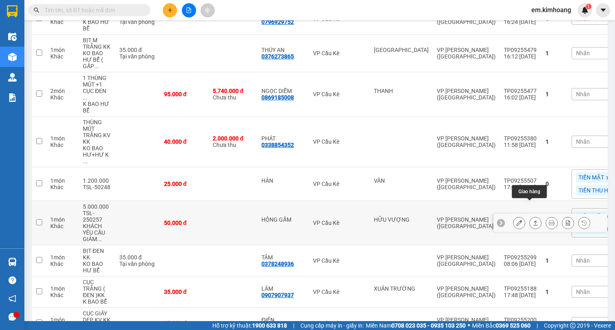
click at [532, 220] on icon at bounding box center [535, 223] width 6 height 6
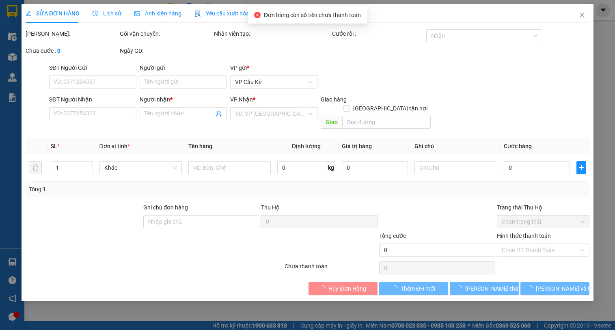
type input "HỮU VƯỢNG"
type input "HỒNG GẤM"
type input "50.000"
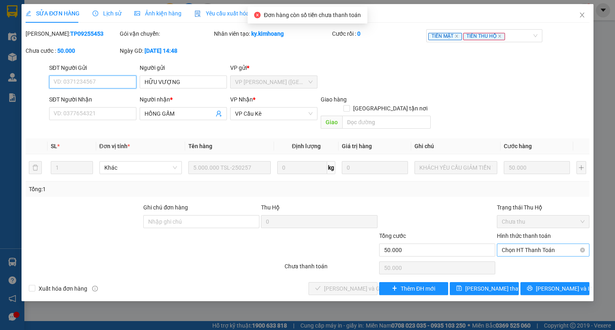
click at [535, 244] on span "Chọn HT Thanh Toán" at bounding box center [543, 250] width 83 height 12
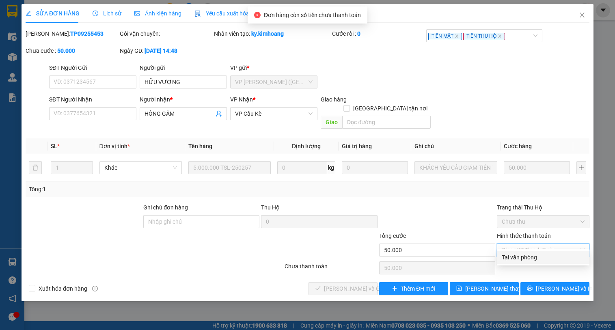
click at [536, 257] on div "Tại văn phòng" at bounding box center [543, 257] width 83 height 9
type input "0"
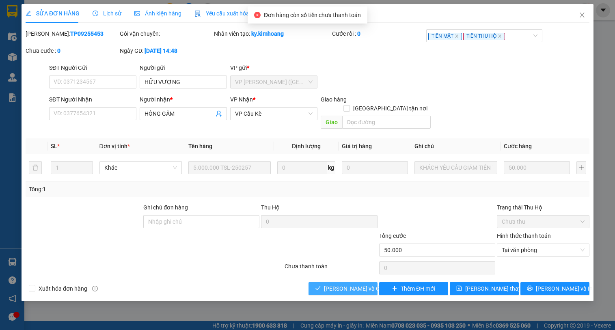
click at [364, 284] on span "[PERSON_NAME] và Giao hàng" at bounding box center [363, 288] width 78 height 9
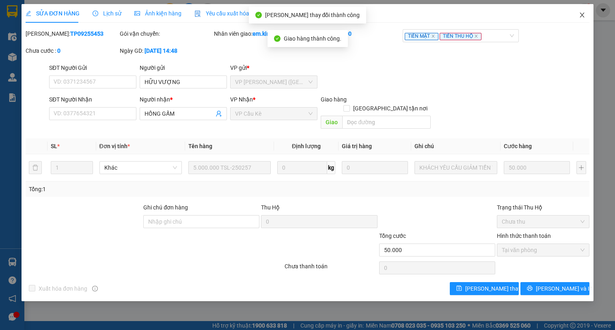
click at [592, 12] on span "Close" at bounding box center [582, 15] width 23 height 23
click at [581, 16] on div "1" at bounding box center [584, 10] width 14 height 14
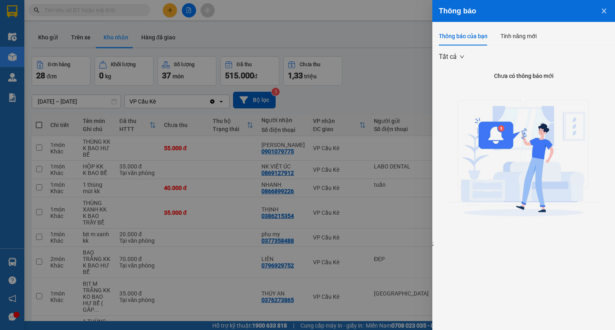
click at [258, 272] on div at bounding box center [307, 165] width 615 height 330
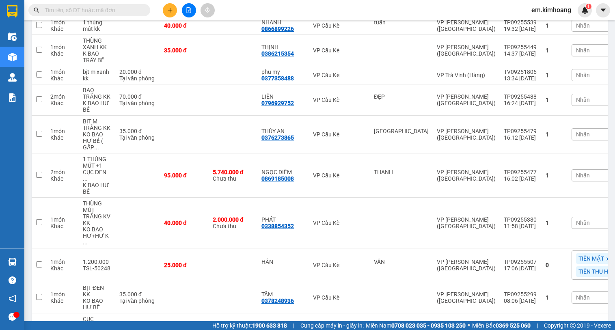
scroll to position [365, 0]
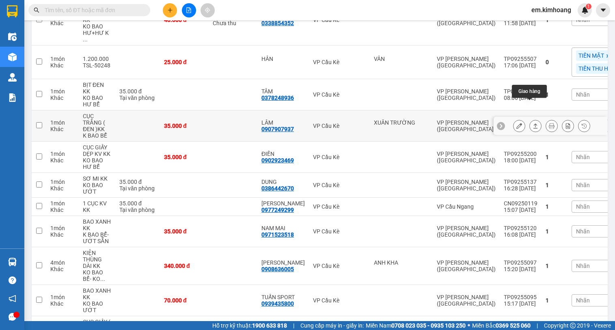
click at [533, 123] on icon at bounding box center [535, 125] width 4 height 5
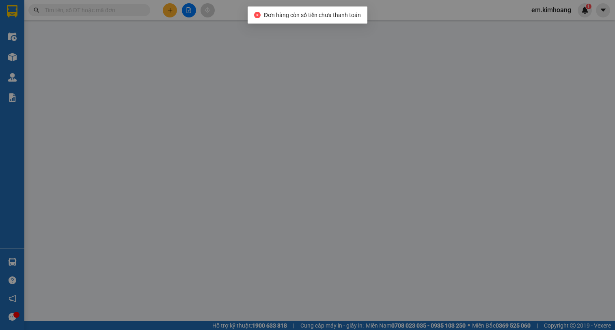
type input "XUÂN TRƯỜNG"
type input "0907907937"
type input "LÂM"
type input "35.000"
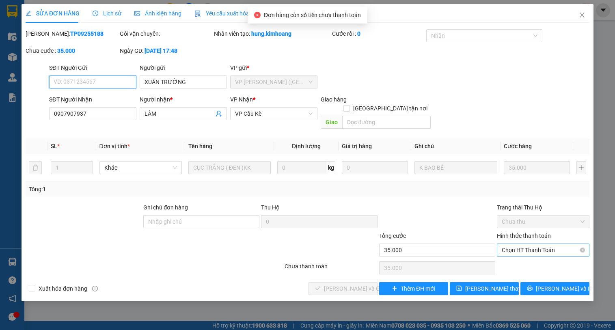
click at [539, 244] on span "Chọn HT Thanh Toán" at bounding box center [543, 250] width 83 height 12
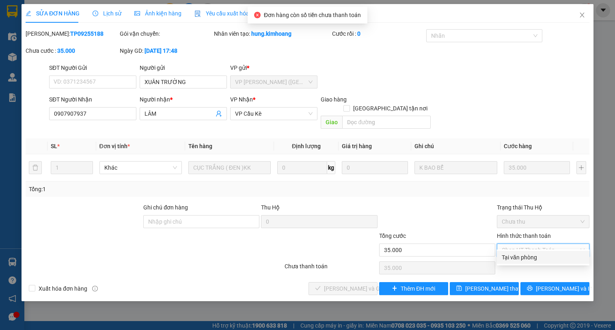
click at [539, 255] on div "Tại văn phòng" at bounding box center [543, 257] width 83 height 9
type input "0"
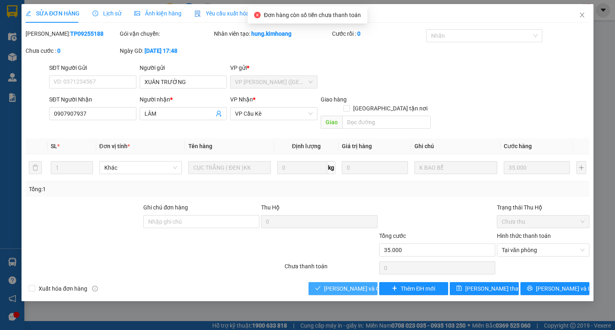
click at [349, 284] on span "[PERSON_NAME] và Giao hàng" at bounding box center [363, 288] width 78 height 9
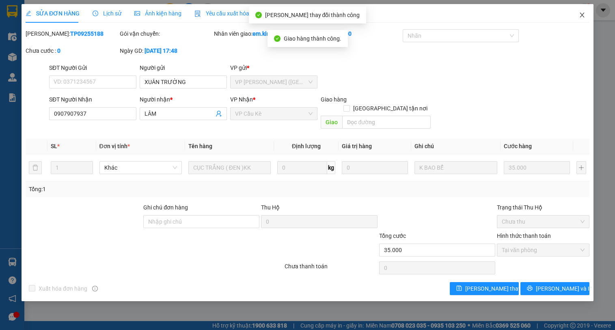
click at [584, 15] on icon "close" at bounding box center [582, 15] width 6 height 6
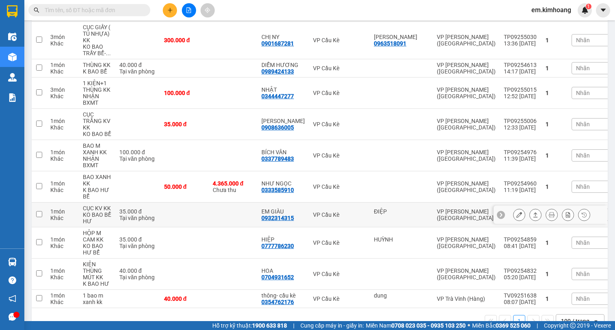
scroll to position [629, 0]
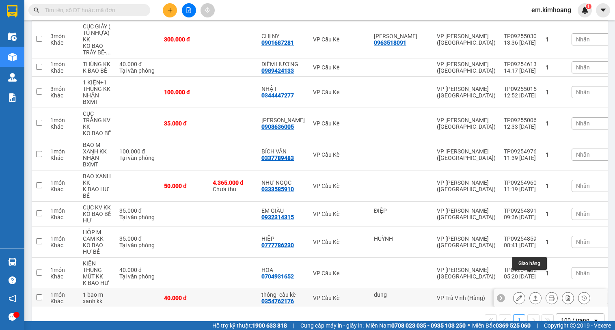
click at [532, 295] on icon at bounding box center [535, 298] width 6 height 6
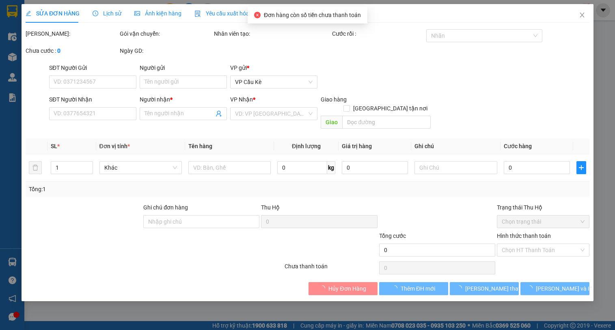
type input "dung"
type input "0354762176"
type input "thông- cầu kè"
type input "40.000"
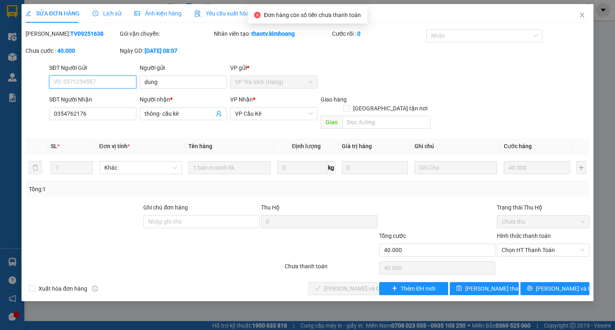
drag, startPoint x: 536, startPoint y: 235, endPoint x: 536, endPoint y: 266, distance: 31.3
click at [536, 244] on span "Chọn HT Thanh Toán" at bounding box center [543, 250] width 83 height 12
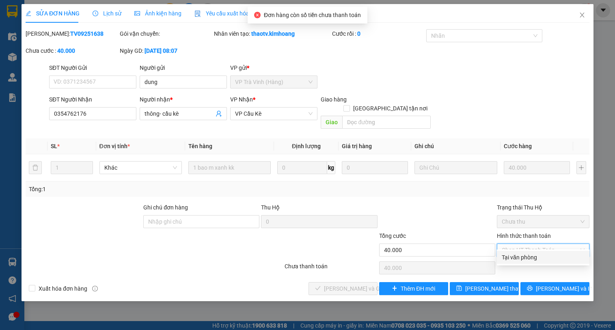
drag, startPoint x: 527, startPoint y: 254, endPoint x: 308, endPoint y: 297, distance: 222.9
click at [527, 254] on div "Tại văn phòng" at bounding box center [543, 257] width 83 height 9
type input "0"
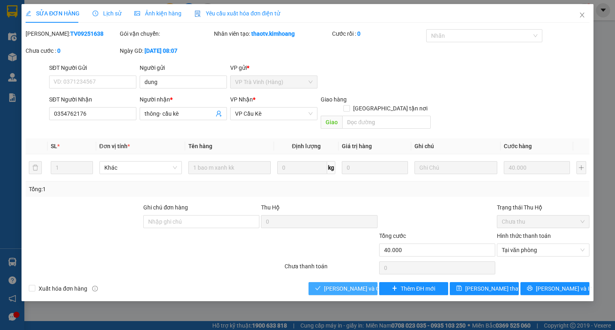
click at [329, 284] on span "[PERSON_NAME] và Giao hàng" at bounding box center [363, 288] width 78 height 9
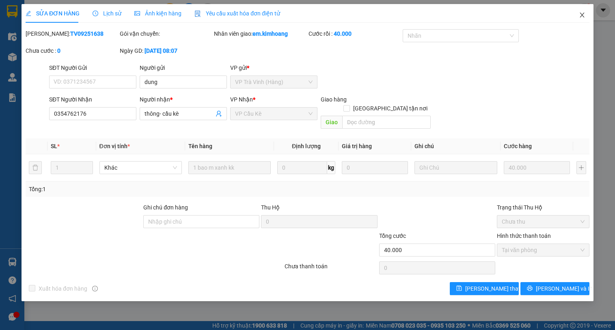
click at [583, 14] on icon "close" at bounding box center [582, 15] width 6 height 6
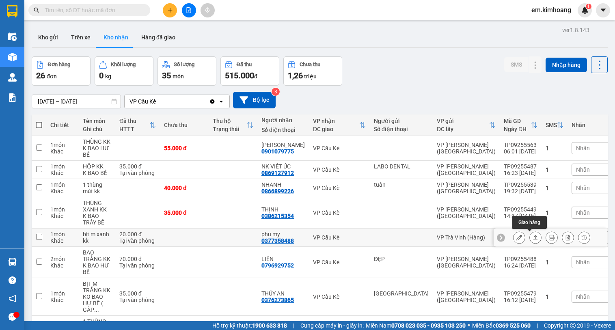
click at [532, 239] on icon at bounding box center [535, 238] width 6 height 6
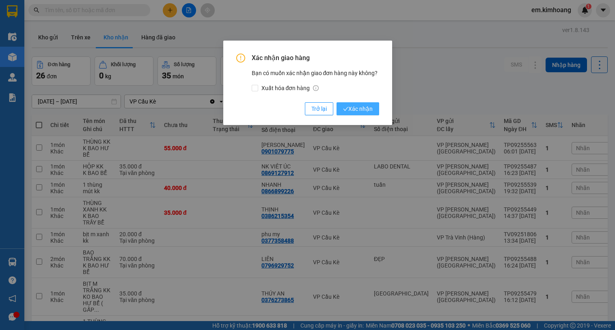
click at [357, 111] on span "Xác nhận" at bounding box center [358, 108] width 30 height 9
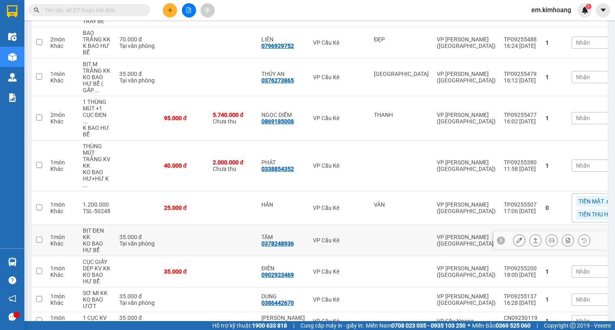
scroll to position [203, 0]
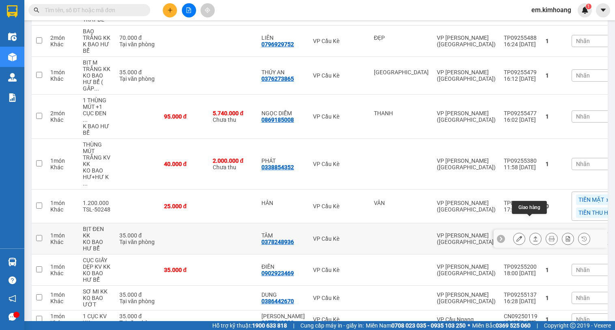
click at [533, 236] on icon at bounding box center [535, 238] width 4 height 5
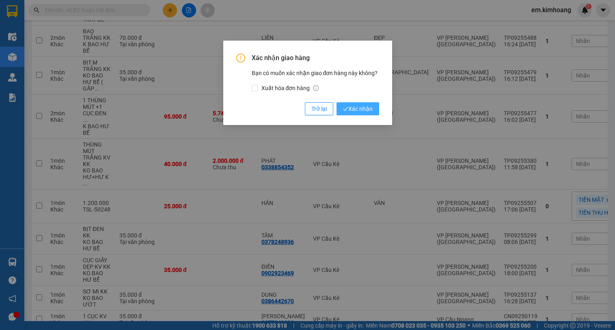
click at [363, 108] on span "Xác nhận" at bounding box center [358, 108] width 30 height 9
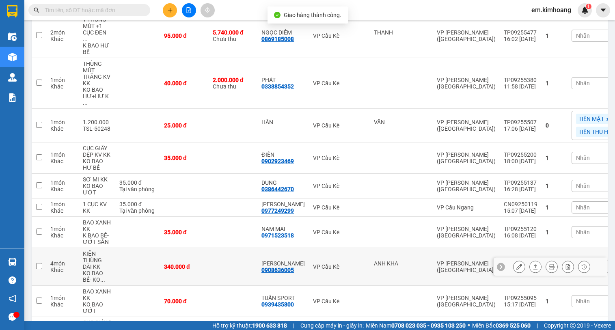
scroll to position [284, 0]
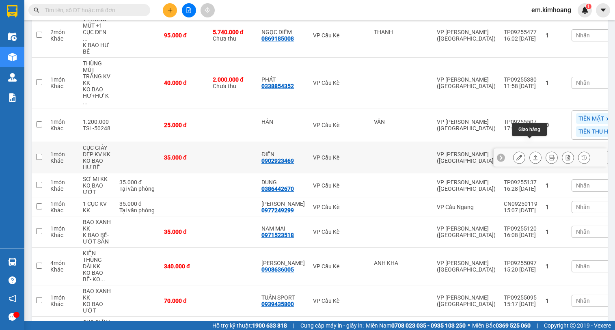
click at [533, 155] on icon at bounding box center [535, 157] width 4 height 5
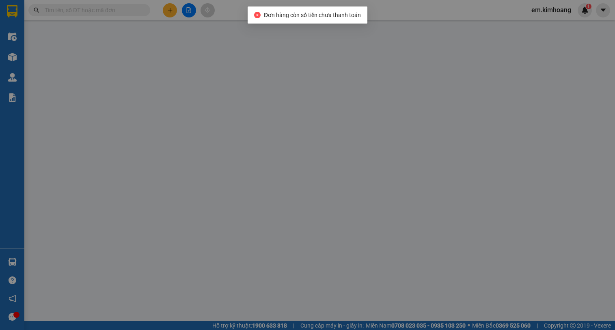
type input "0902923469"
type input "ĐIỀN"
type input "35.000"
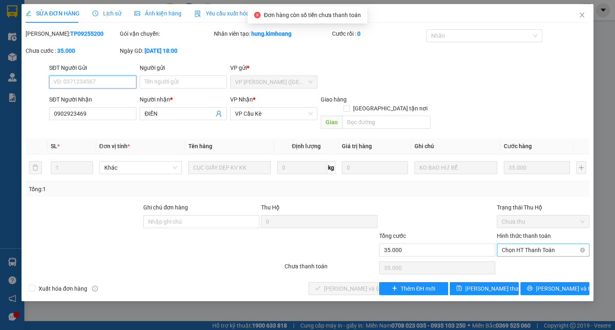
drag, startPoint x: 533, startPoint y: 241, endPoint x: 535, endPoint y: 248, distance: 6.8
click at [534, 244] on span "Chọn HT Thanh Toán" at bounding box center [543, 250] width 83 height 12
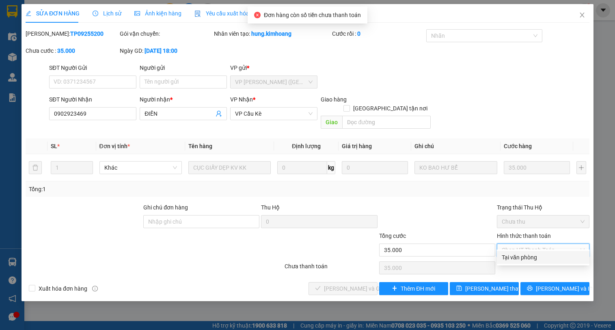
click at [536, 256] on div "Tại văn phòng" at bounding box center [543, 257] width 83 height 9
type input "0"
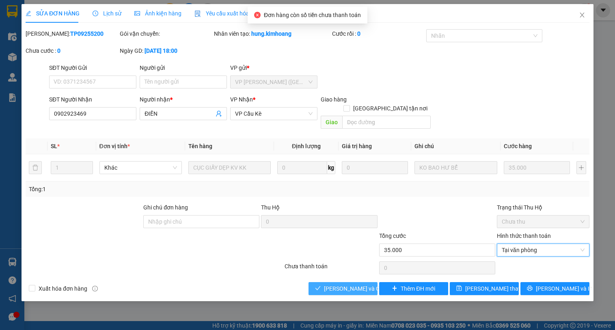
click at [363, 284] on span "[PERSON_NAME] và Giao hàng" at bounding box center [363, 288] width 78 height 9
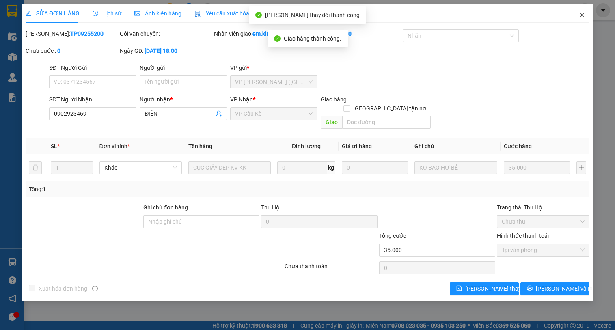
click at [581, 15] on icon "close" at bounding box center [581, 15] width 4 height 5
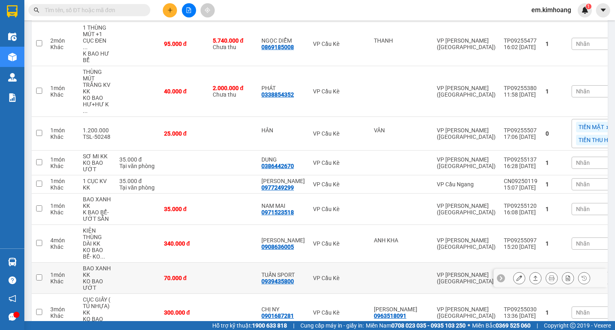
scroll to position [284, 0]
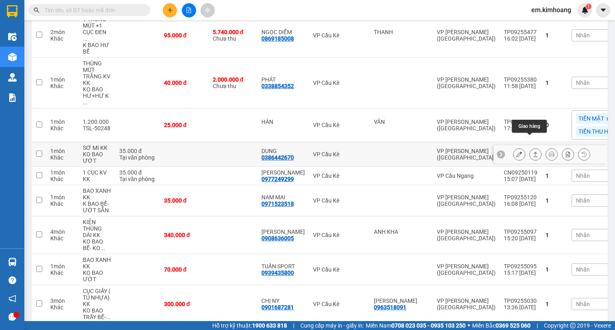
click at [532, 151] on icon at bounding box center [535, 154] width 6 height 6
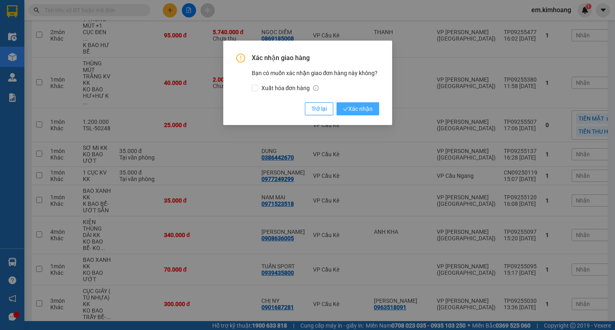
click at [365, 107] on span "Xác nhận" at bounding box center [358, 108] width 30 height 9
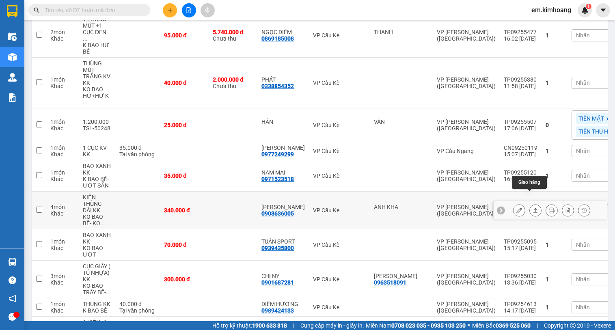
click at [532, 207] on icon at bounding box center [535, 210] width 6 height 6
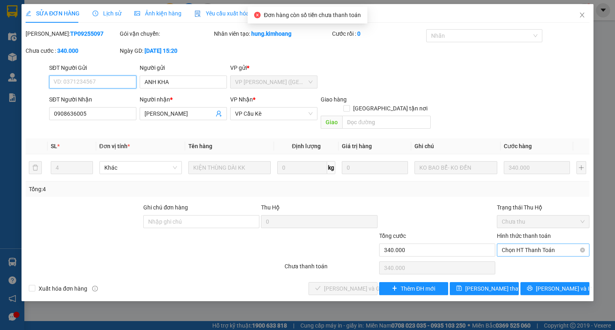
drag, startPoint x: 529, startPoint y: 238, endPoint x: 515, endPoint y: 264, distance: 29.6
click at [529, 244] on span "Chọn HT Thanh Toán" at bounding box center [543, 250] width 83 height 12
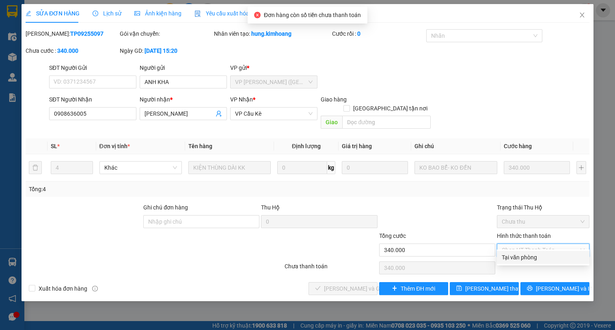
click at [523, 254] on div "Tại văn phòng" at bounding box center [543, 257] width 83 height 9
type input "0"
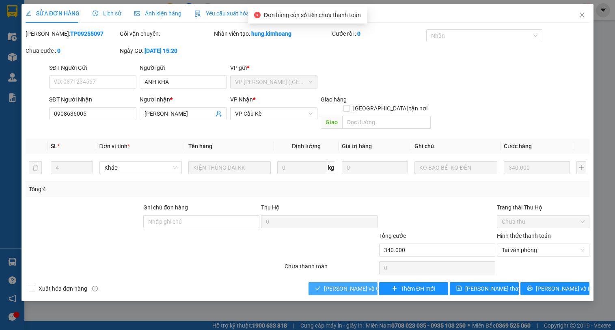
click at [349, 284] on span "[PERSON_NAME] và Giao hàng" at bounding box center [363, 288] width 78 height 9
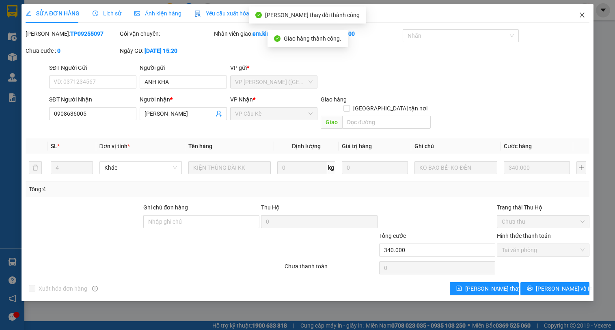
drag, startPoint x: 579, startPoint y: 9, endPoint x: 578, endPoint y: 21, distance: 11.8
click at [578, 21] on span "Close" at bounding box center [582, 15] width 23 height 23
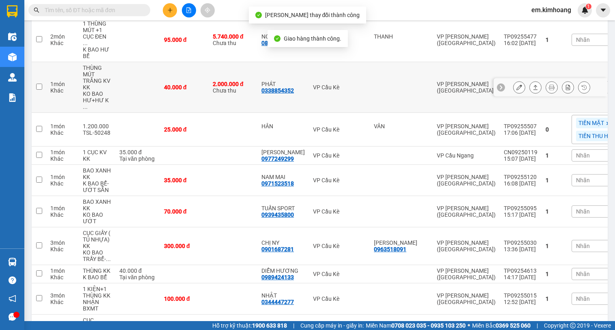
scroll to position [284, 0]
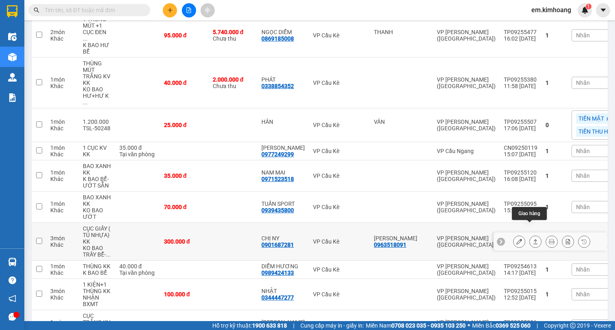
click at [532, 239] on icon at bounding box center [535, 242] width 6 height 6
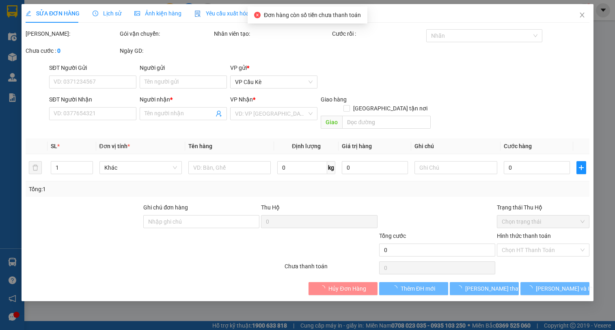
type input "0963518091"
type input "[PERSON_NAME]"
type input "0901687281"
type input "CHỊ NY"
type input "300.000"
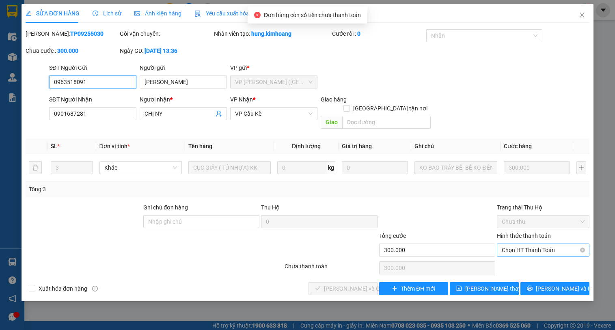
click at [535, 244] on span "Chọn HT Thanh Toán" at bounding box center [543, 250] width 83 height 12
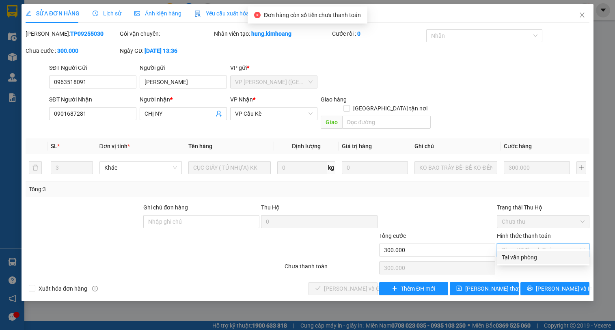
click at [523, 258] on div "Tại văn phòng" at bounding box center [543, 257] width 83 height 9
type input "0"
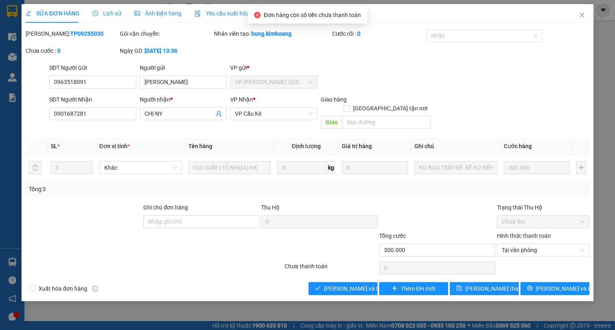
click at [350, 286] on div "SỬA ĐƠN HÀNG Lịch sử Ảnh kiện hàng Yêu cầu xuất hóa đơn điện tử Total Paid Fee …" at bounding box center [308, 152] width 572 height 297
click at [354, 284] on span "[PERSON_NAME] và Giao hàng" at bounding box center [363, 288] width 78 height 9
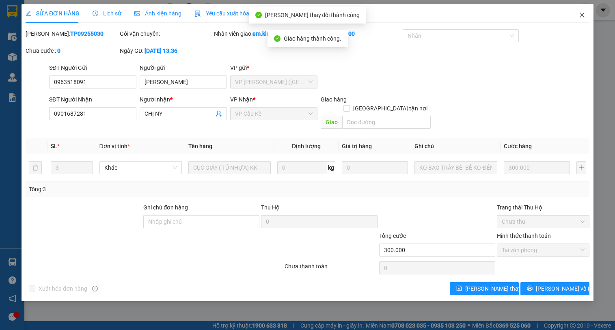
click at [582, 17] on icon "close" at bounding box center [582, 15] width 6 height 6
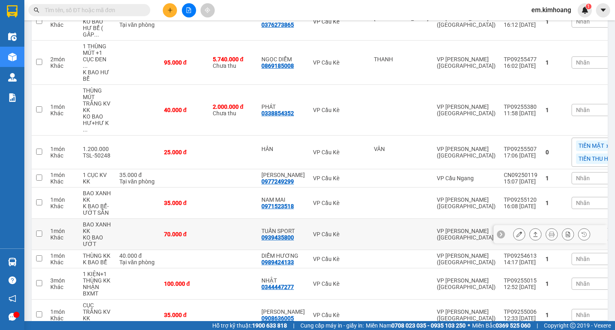
scroll to position [284, 0]
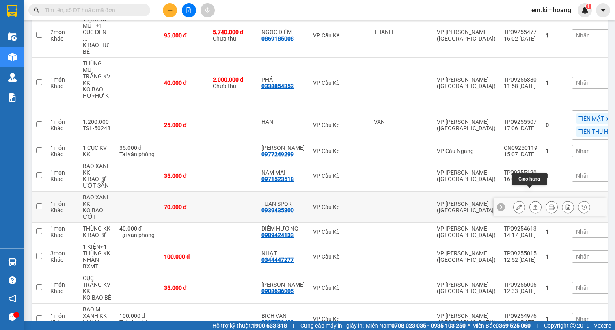
click at [532, 204] on icon at bounding box center [535, 207] width 6 height 6
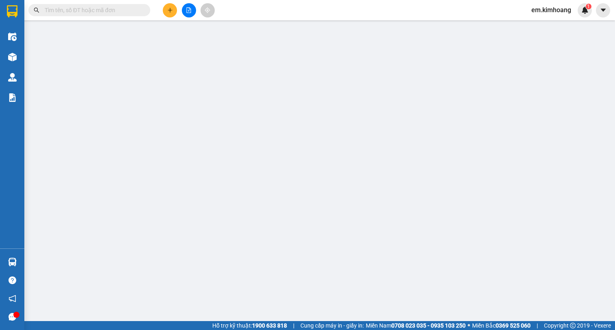
type input "0939435800"
type input "TUẤN SPORT"
type input "70.000"
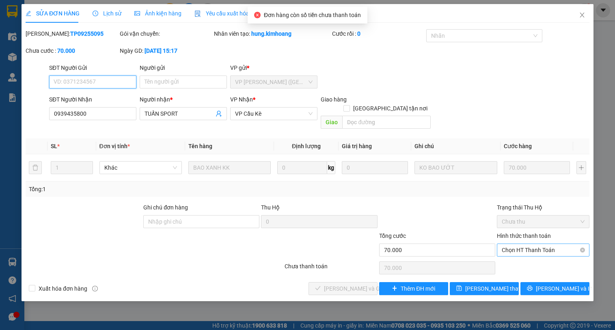
click at [544, 244] on span "Chọn HT Thanh Toán" at bounding box center [543, 250] width 83 height 12
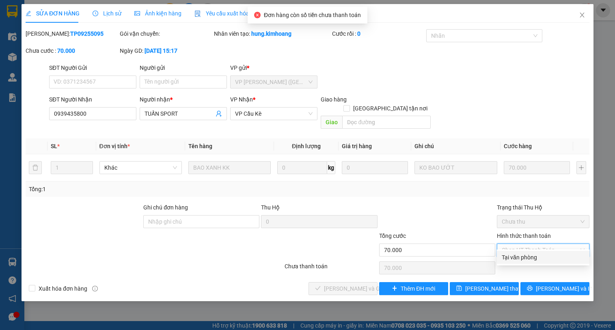
click at [542, 256] on div "Tại văn phòng" at bounding box center [543, 257] width 83 height 9
type input "0"
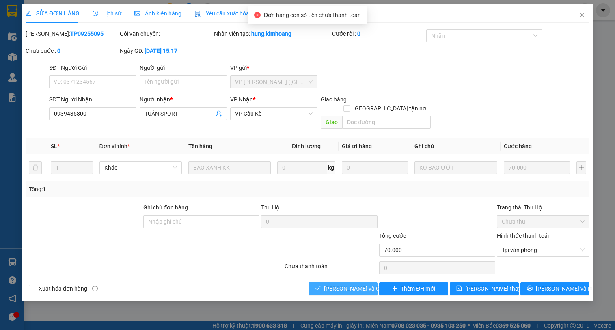
click at [372, 282] on button "[PERSON_NAME] và Giao hàng" at bounding box center [342, 288] width 69 height 13
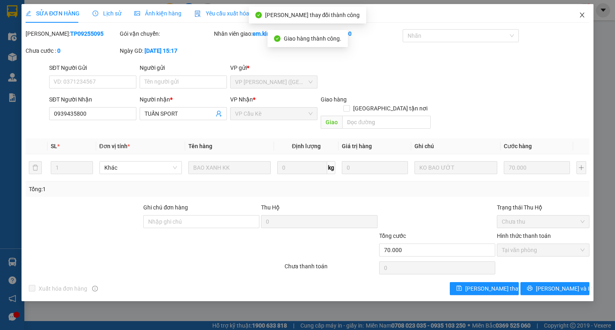
click at [580, 18] on icon "close" at bounding box center [582, 15] width 6 height 6
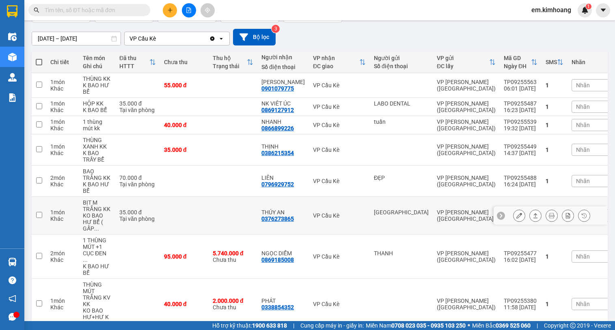
scroll to position [243, 0]
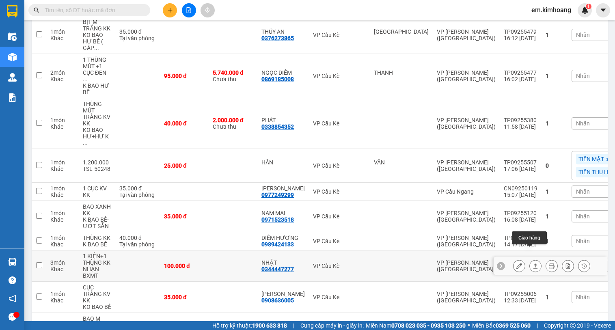
click at [533, 263] on icon at bounding box center [535, 265] width 4 height 5
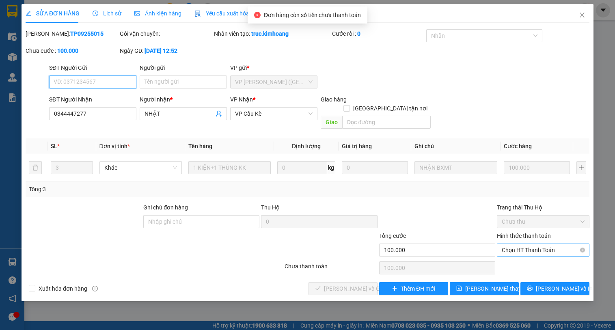
click at [534, 244] on span "Chọn HT Thanh Toán" at bounding box center [543, 250] width 83 height 12
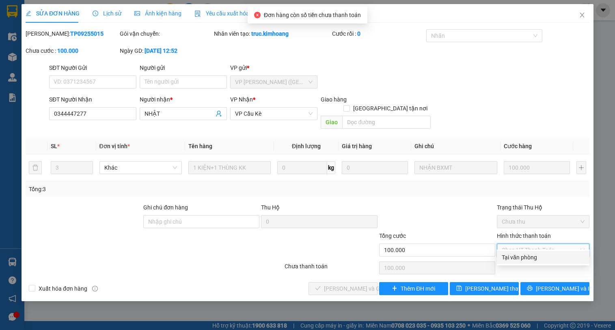
click at [536, 256] on div "Tại văn phòng" at bounding box center [543, 257] width 83 height 9
type input "0"
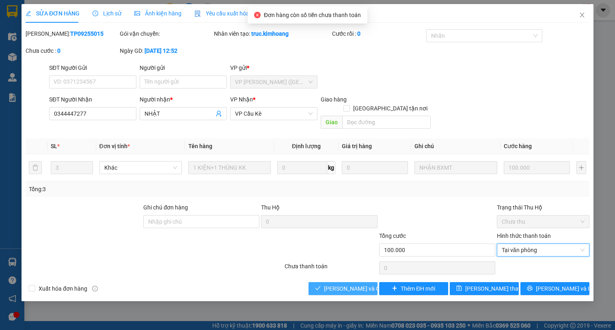
click at [335, 284] on span "[PERSON_NAME] và Giao hàng" at bounding box center [363, 288] width 78 height 9
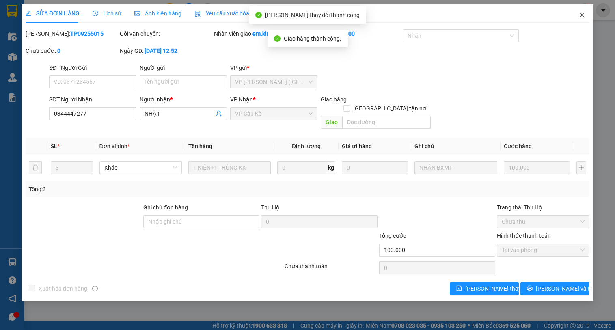
click at [586, 13] on span "Close" at bounding box center [582, 15] width 23 height 23
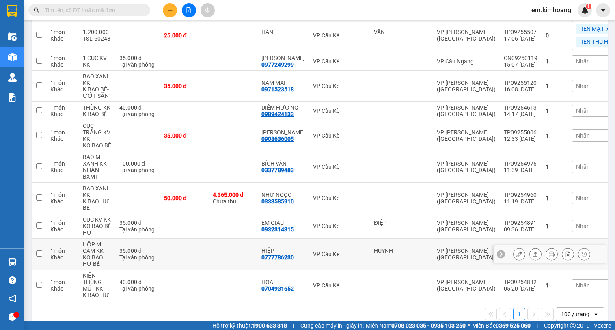
scroll to position [374, 0]
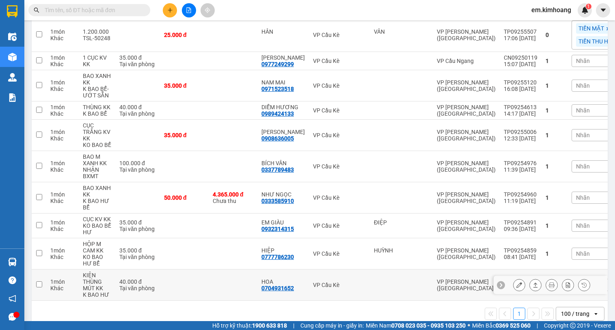
click at [532, 282] on icon at bounding box center [535, 285] width 6 height 6
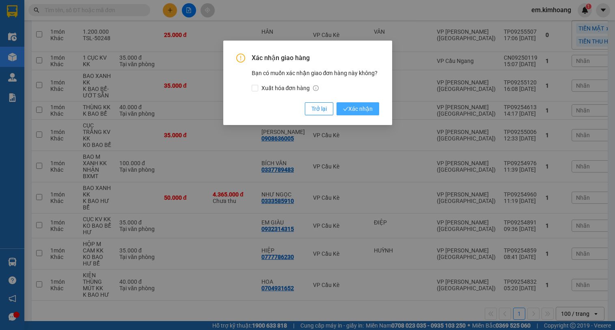
click at [366, 106] on span "Xác nhận" at bounding box center [358, 108] width 30 height 9
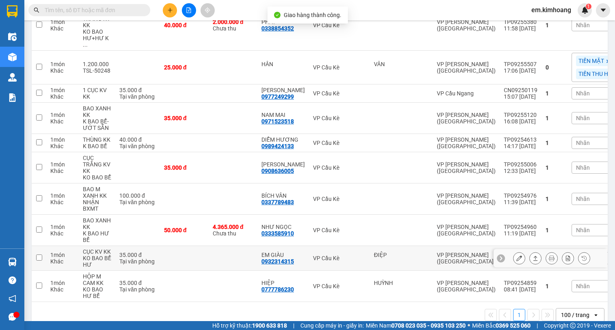
scroll to position [343, 0]
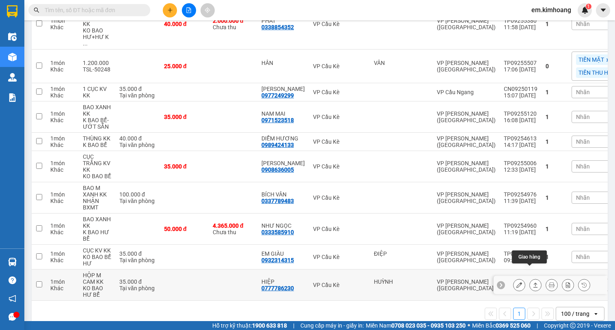
click at [532, 282] on icon at bounding box center [535, 285] width 6 height 6
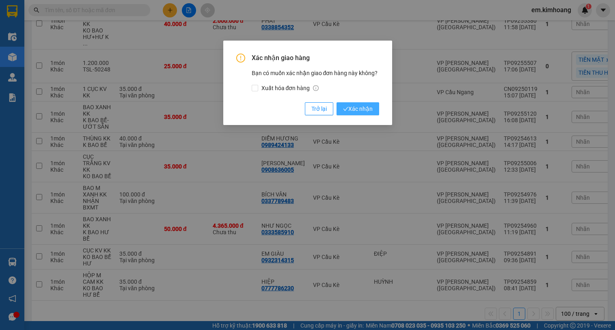
click at [359, 107] on span "Xác nhận" at bounding box center [358, 108] width 30 height 9
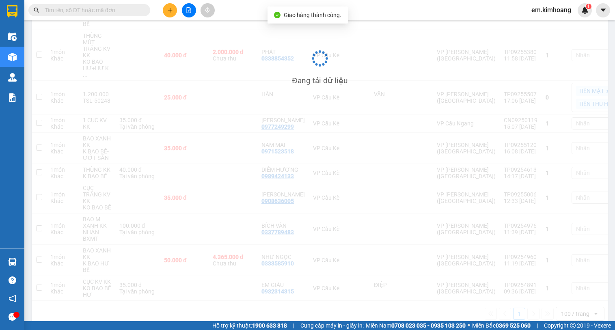
scroll to position [312, 0]
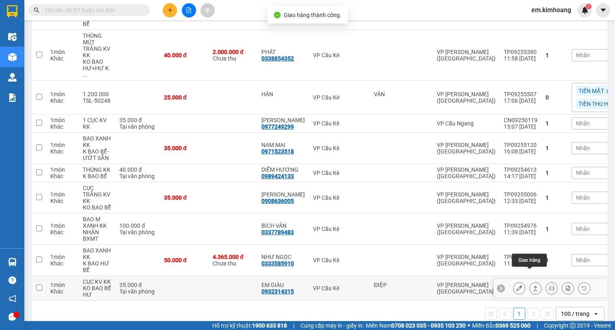
click at [532, 285] on icon at bounding box center [535, 288] width 6 height 6
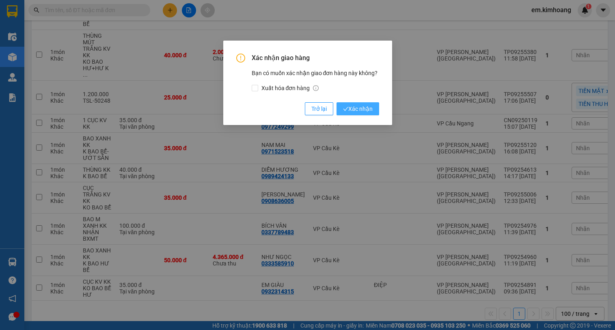
click at [360, 109] on span "Xác nhận" at bounding box center [358, 108] width 30 height 9
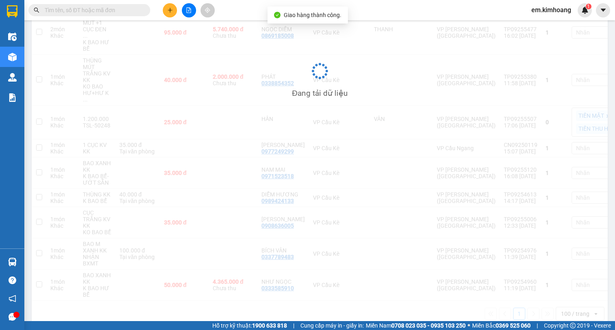
scroll to position [287, 0]
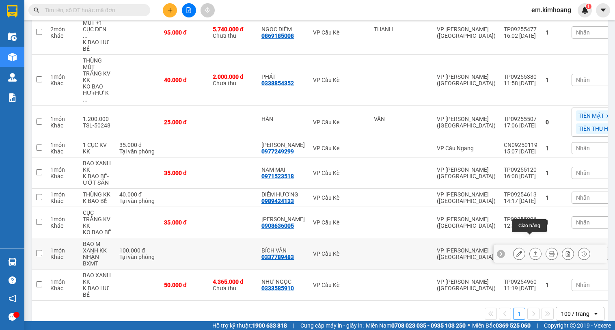
click at [532, 251] on icon at bounding box center [535, 254] width 6 height 6
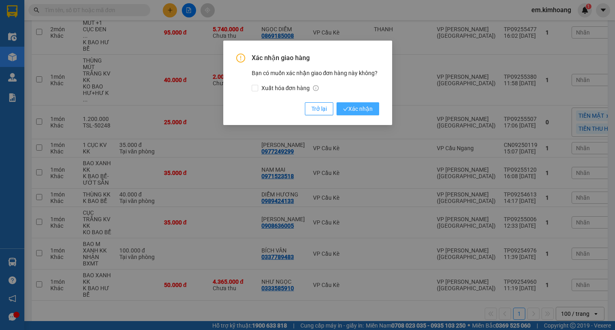
click at [360, 112] on span "Xác nhận" at bounding box center [358, 108] width 30 height 9
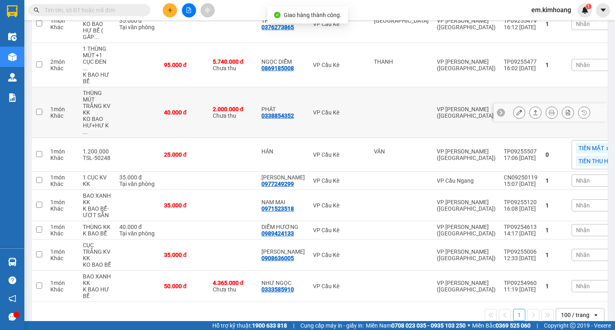
scroll to position [256, 0]
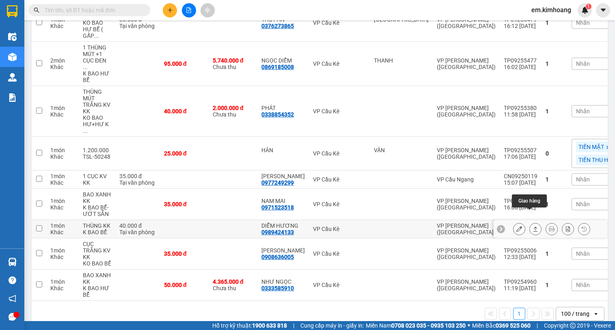
click at [532, 226] on icon at bounding box center [535, 229] width 6 height 6
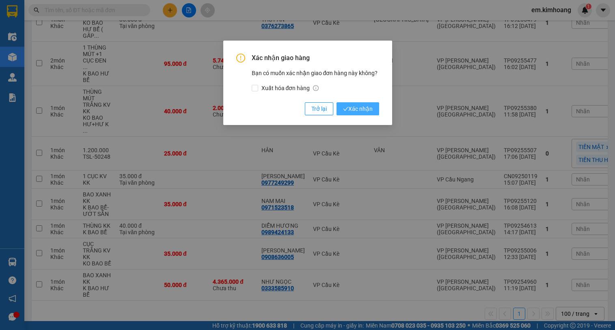
click at [367, 108] on span "Xác nhận" at bounding box center [358, 108] width 30 height 9
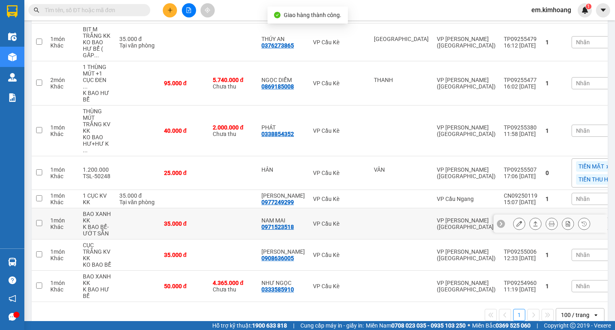
scroll to position [237, 0]
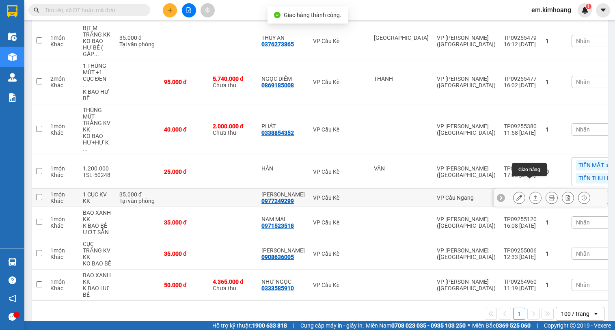
click at [533, 195] on icon at bounding box center [535, 197] width 4 height 5
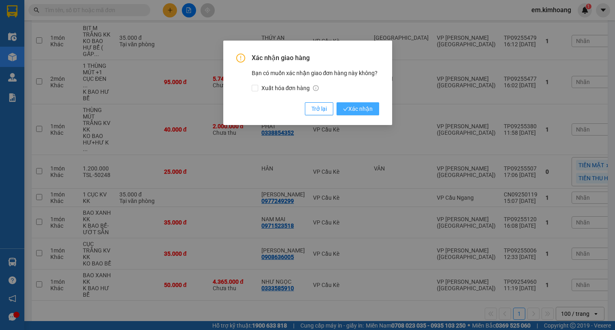
click at [362, 107] on span "Xác nhận" at bounding box center [358, 108] width 30 height 9
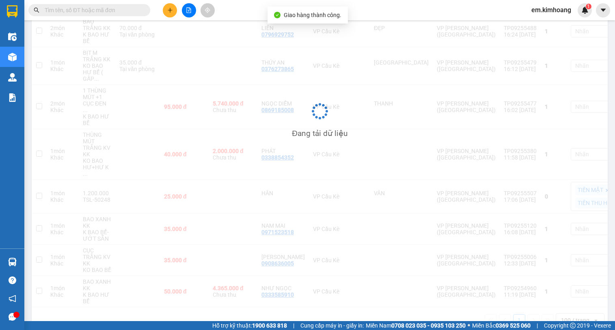
scroll to position [213, 0]
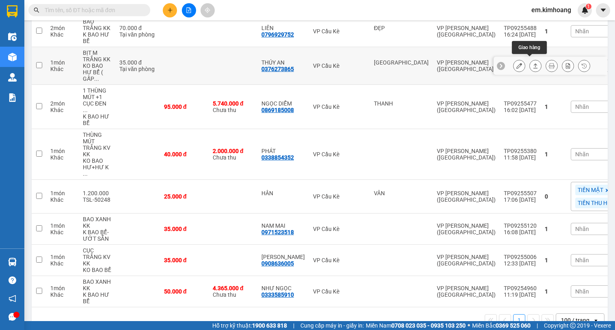
click at [532, 63] on icon at bounding box center [535, 66] width 6 height 6
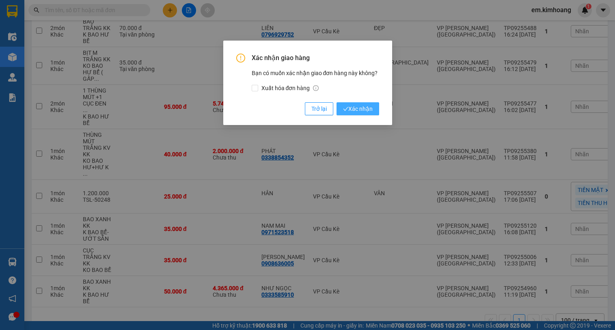
click at [363, 104] on button "Xác nhận" at bounding box center [357, 108] width 43 height 13
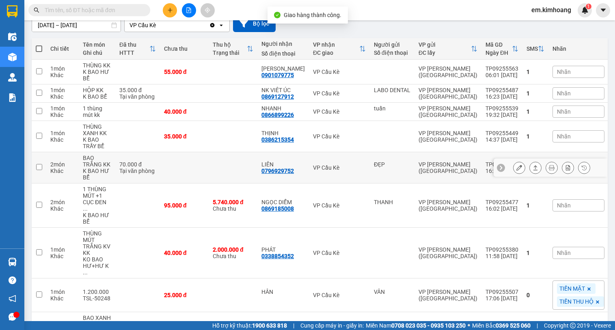
scroll to position [60, 0]
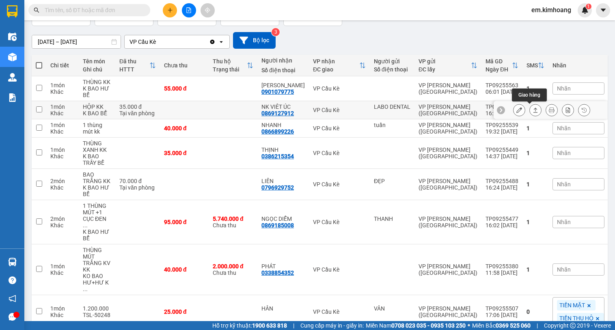
click at [532, 109] on icon at bounding box center [535, 110] width 6 height 6
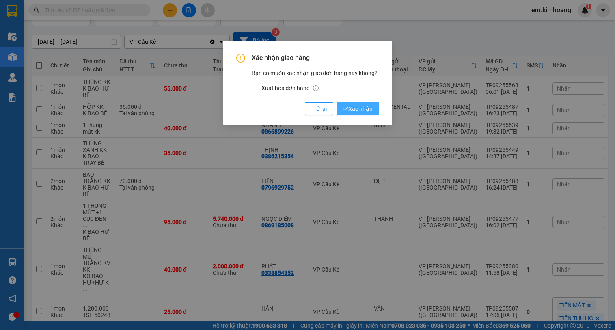
click at [367, 109] on span "Xác nhận" at bounding box center [358, 108] width 30 height 9
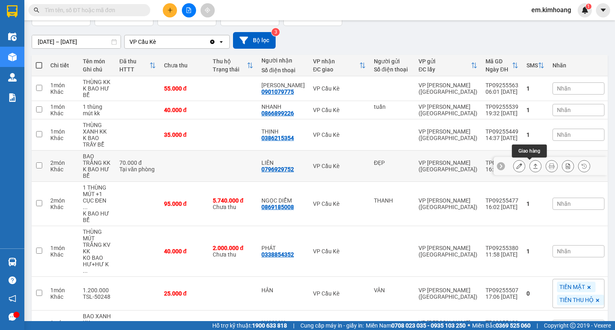
click at [532, 164] on icon at bounding box center [535, 166] width 6 height 6
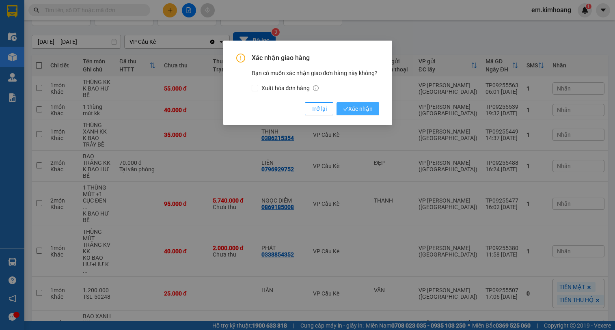
click at [368, 108] on span "Xác nhận" at bounding box center [358, 108] width 30 height 9
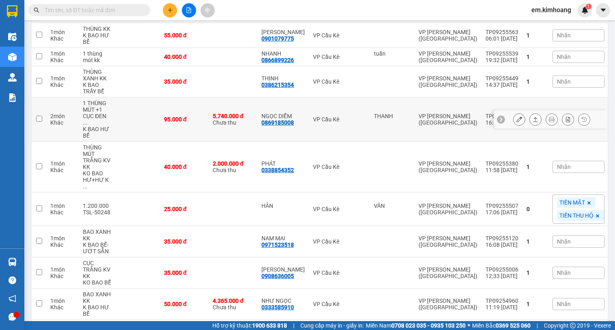
scroll to position [132, 0]
